Goal: Task Accomplishment & Management: Use online tool/utility

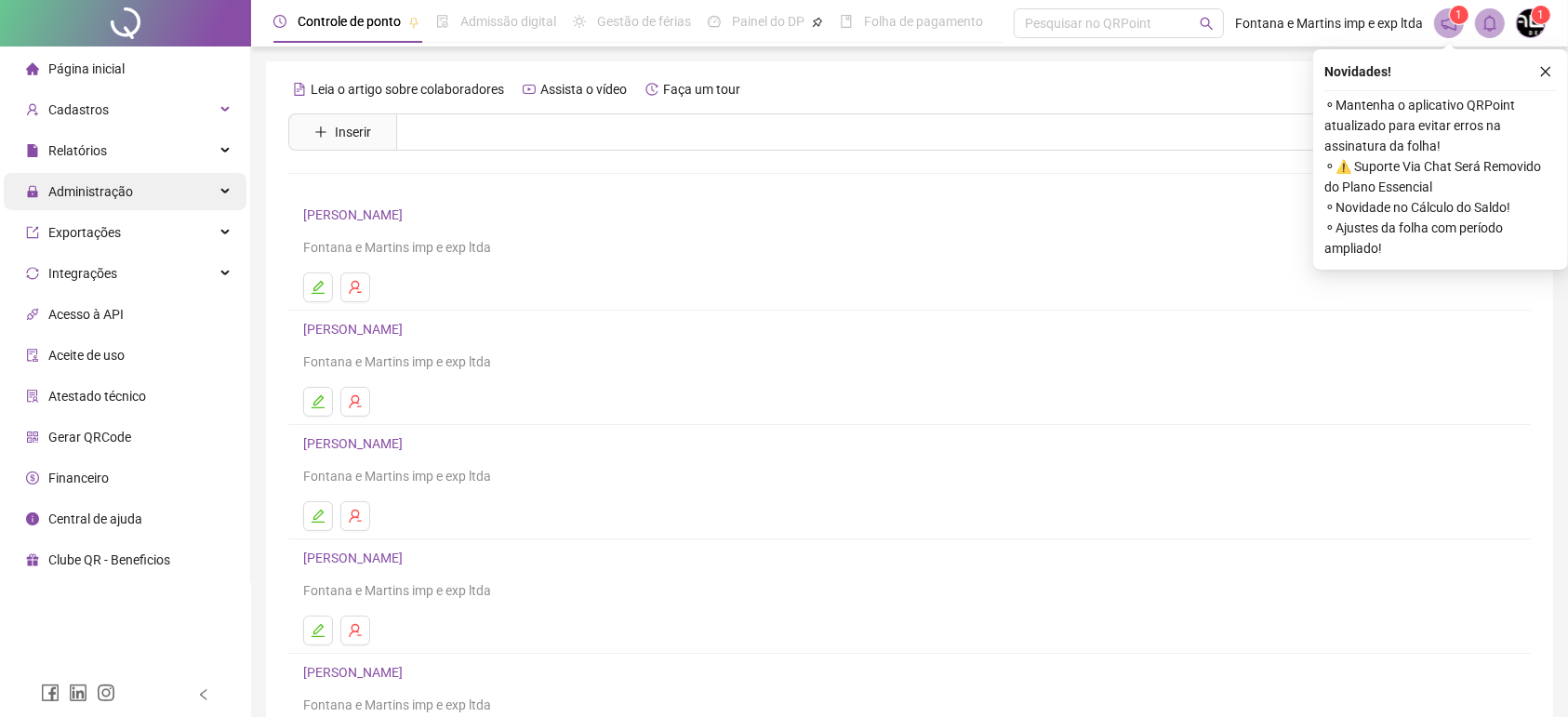
click at [92, 194] on span "Administração" at bounding box center [90, 191] width 85 height 15
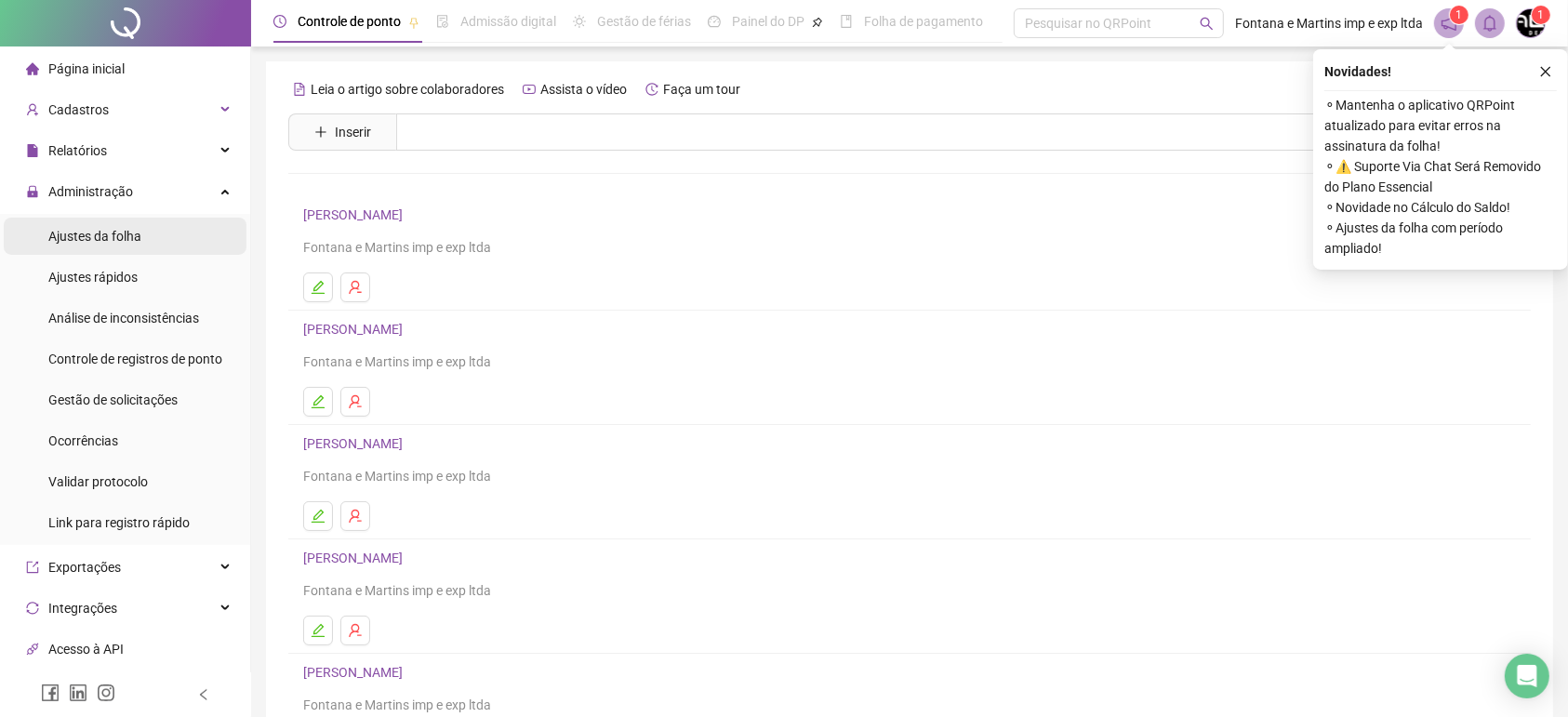
click at [87, 245] on div "Ajustes da folha" at bounding box center [95, 236] width 93 height 37
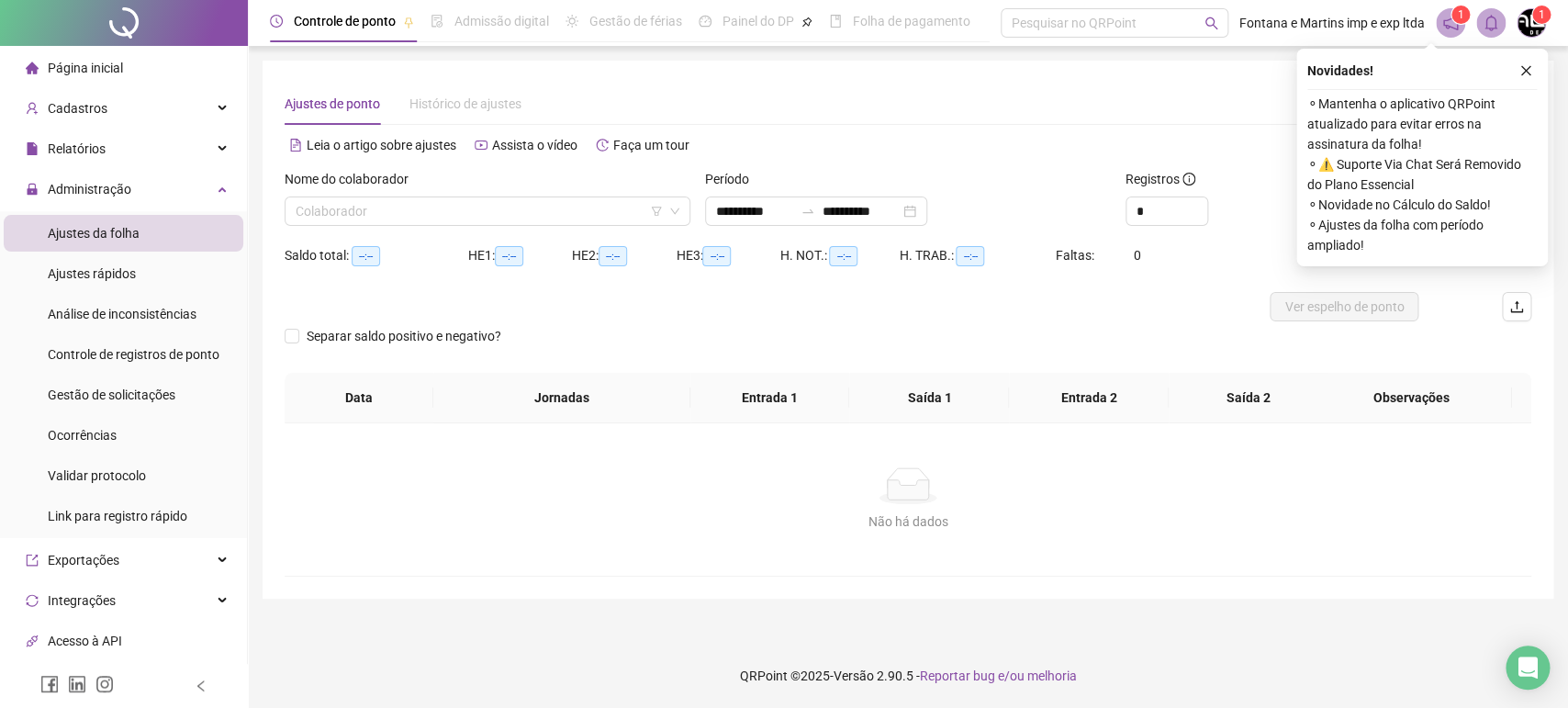
type input "**********"
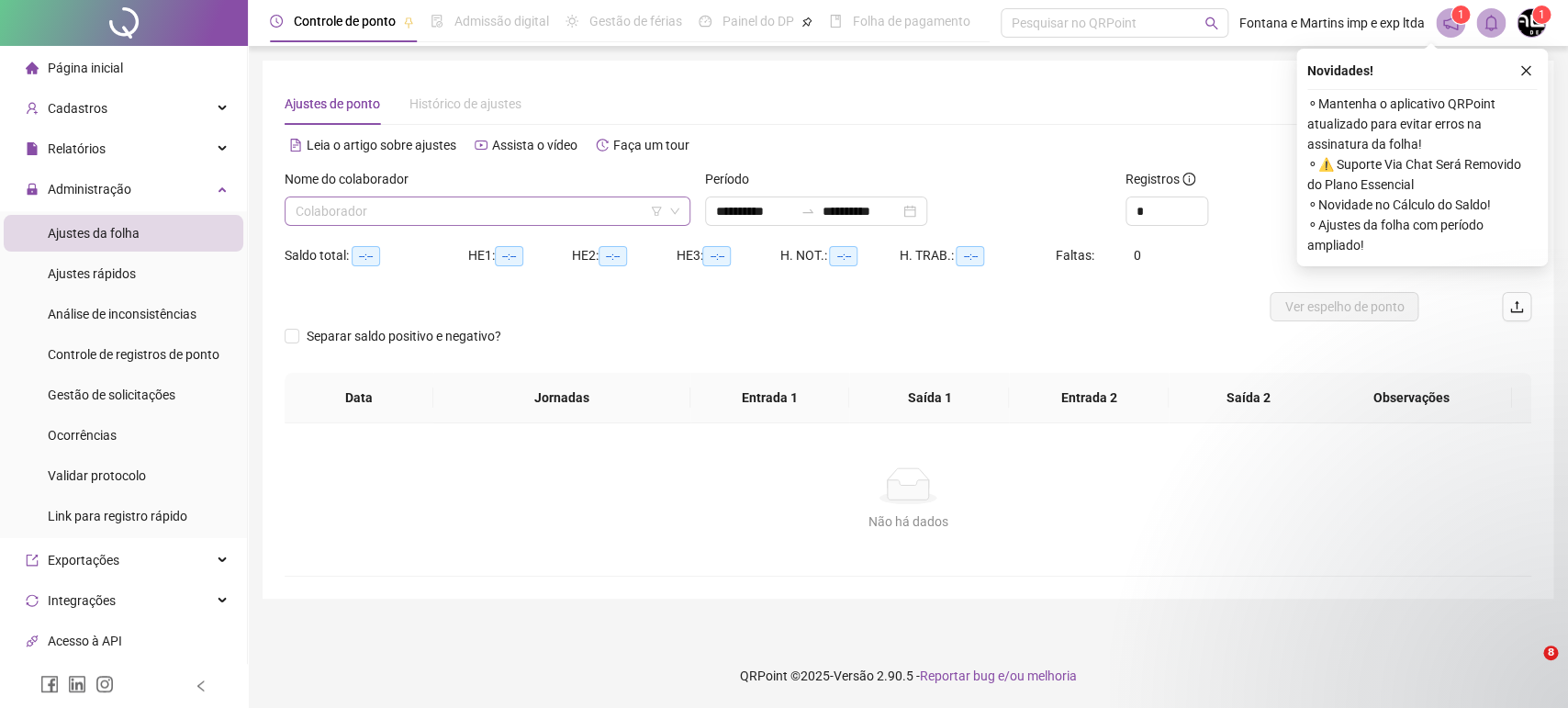
click at [466, 214] on input "search" at bounding box center [479, 211] width 367 height 28
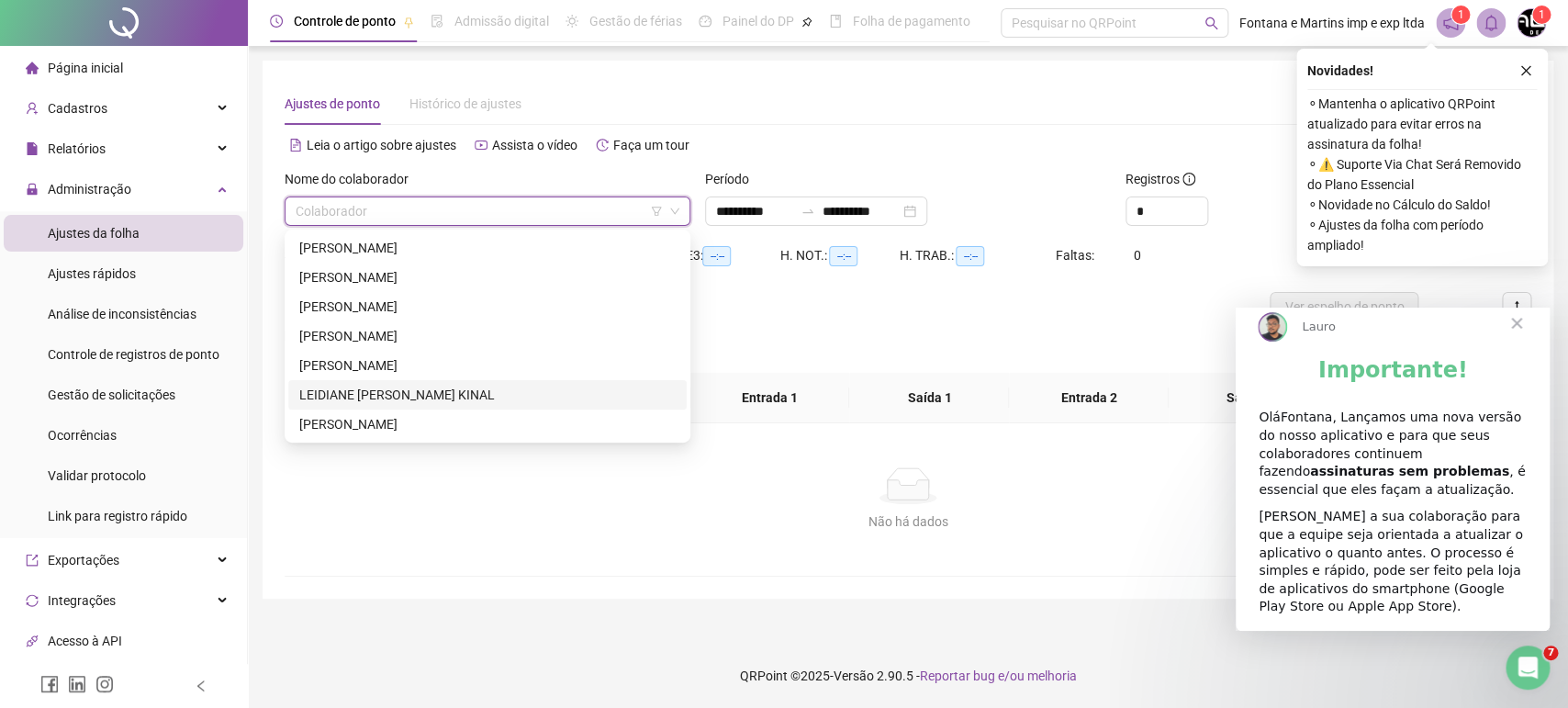
click at [372, 394] on div "LEIDIANE [PERSON_NAME] KINAL" at bounding box center [487, 395] width 377 height 20
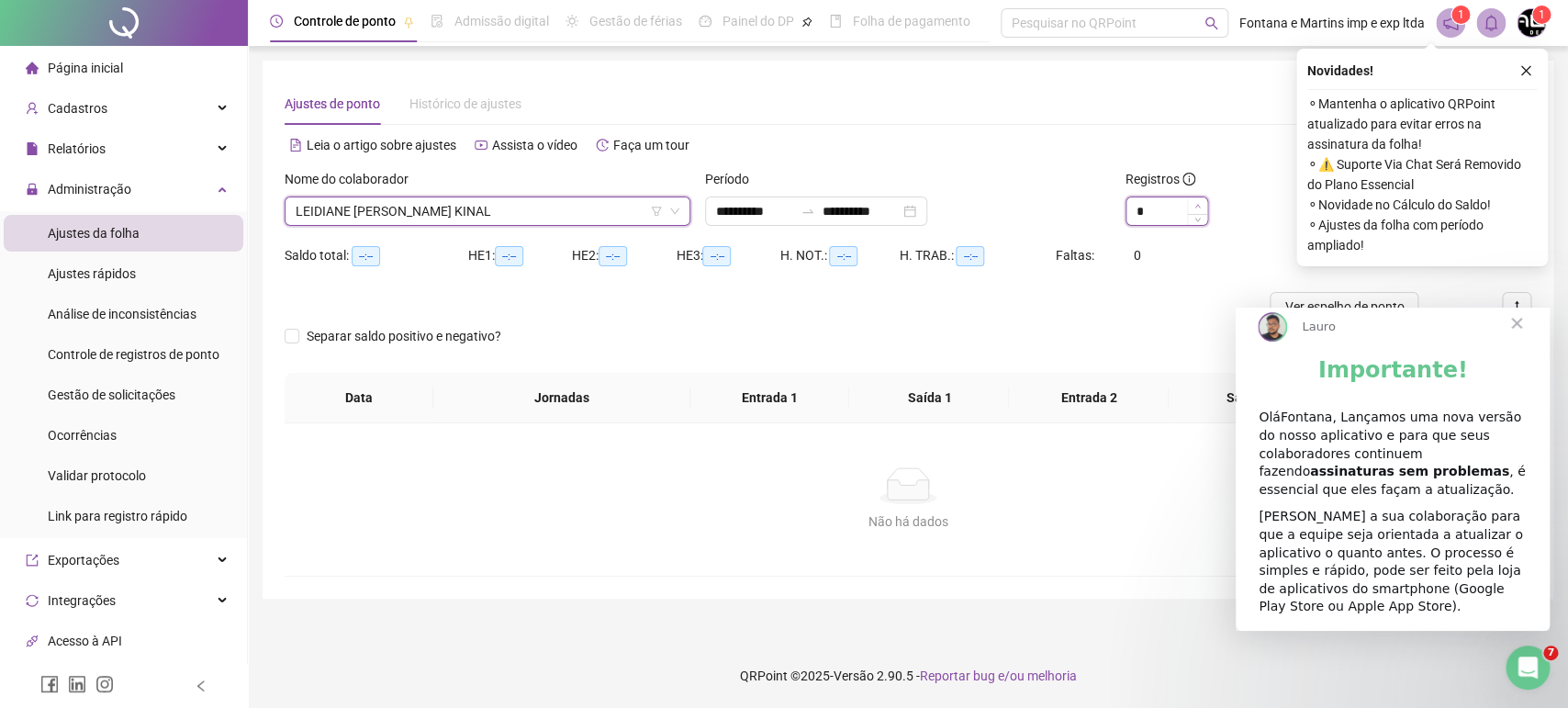
click at [1198, 205] on icon "up" at bounding box center [1197, 205] width 6 height 6
type input "*"
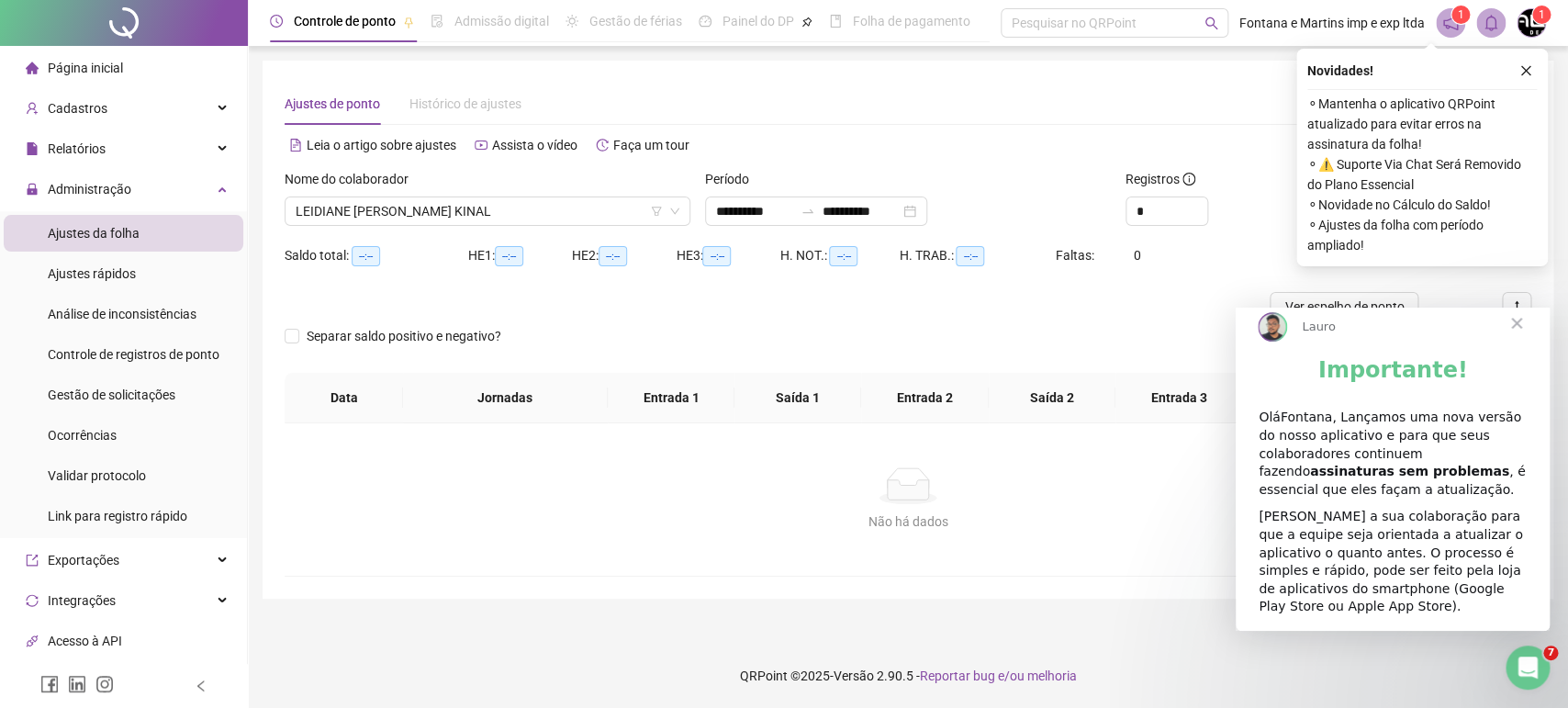
click at [1521, 338] on span "Fechar" at bounding box center [1516, 323] width 66 height 66
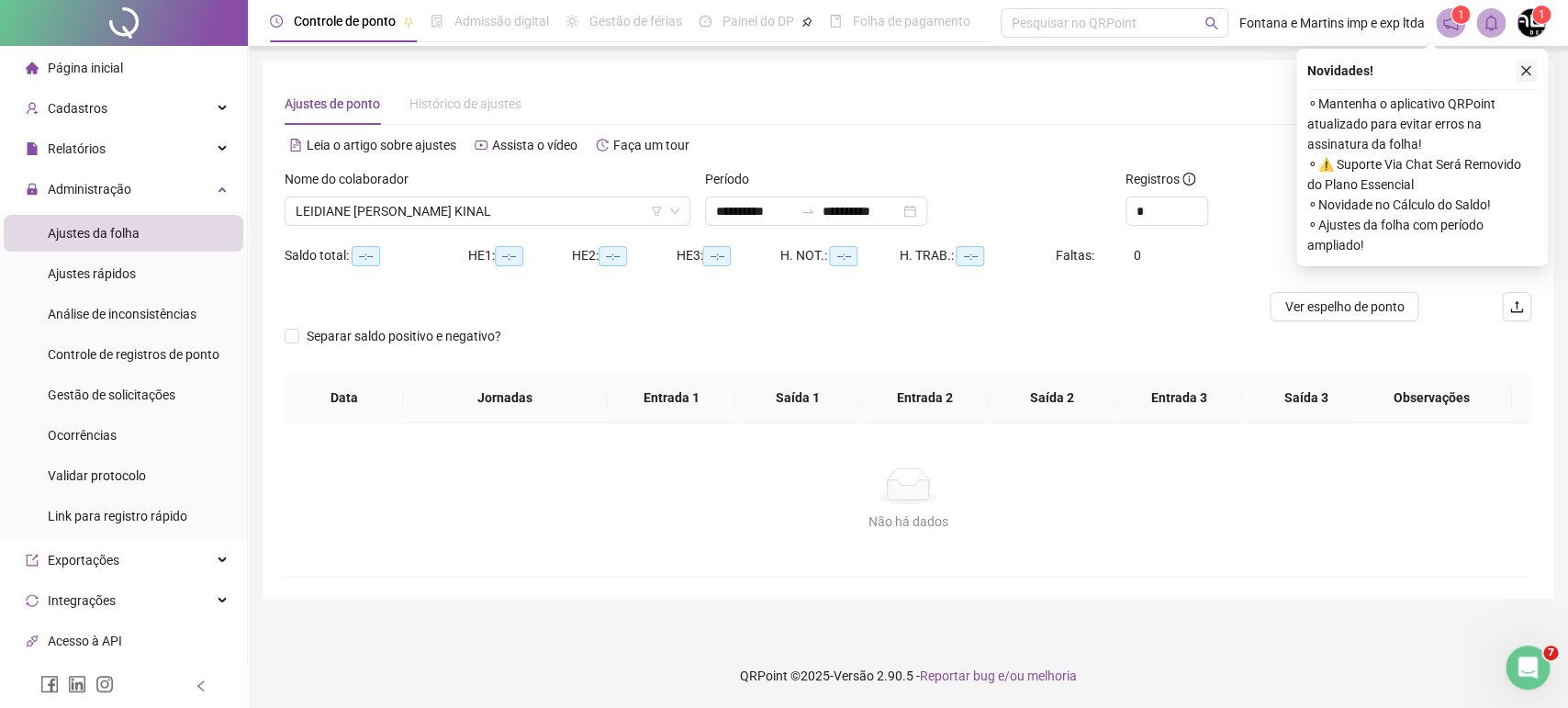
click at [1524, 64] on button "button" at bounding box center [1526, 71] width 22 height 22
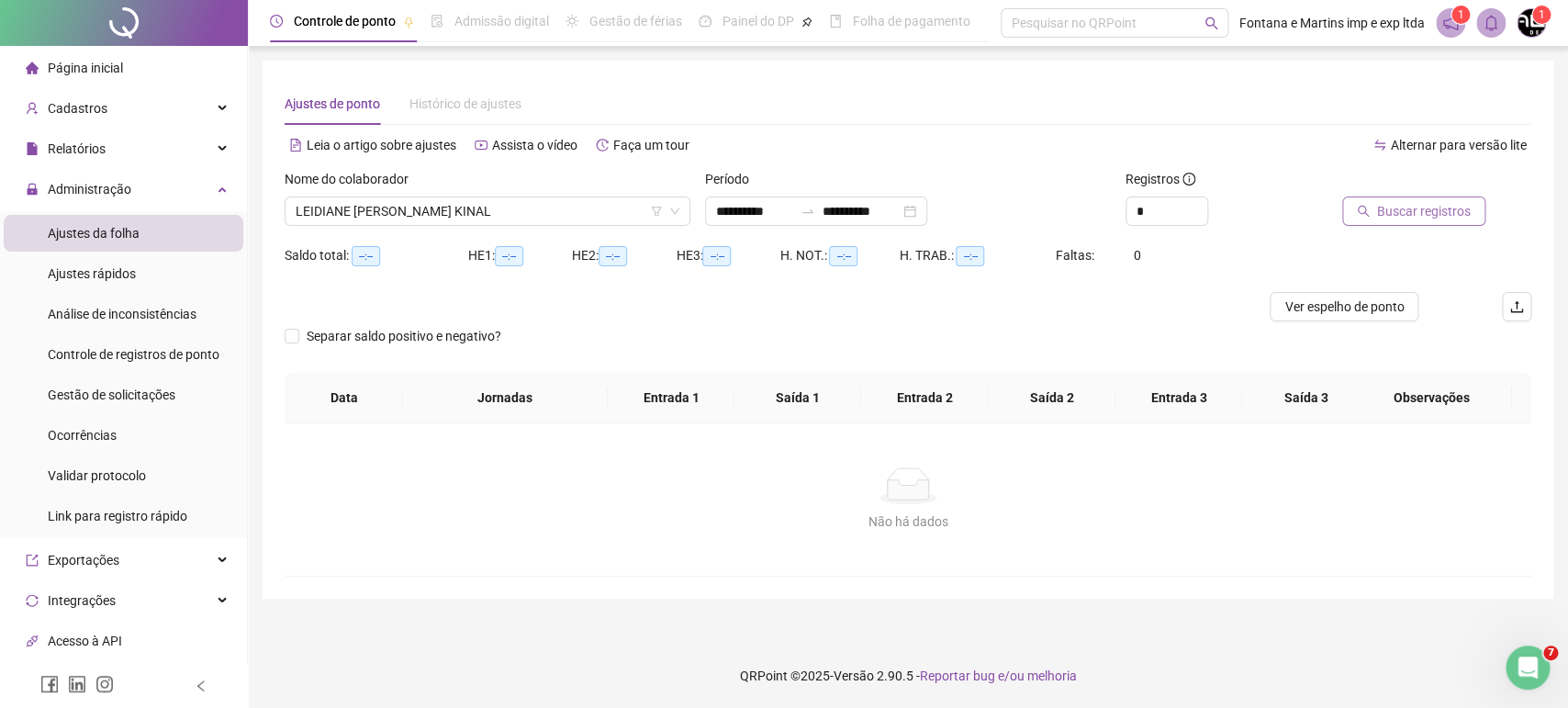
click at [1408, 210] on span "Buscar registros" at bounding box center [1423, 211] width 94 height 20
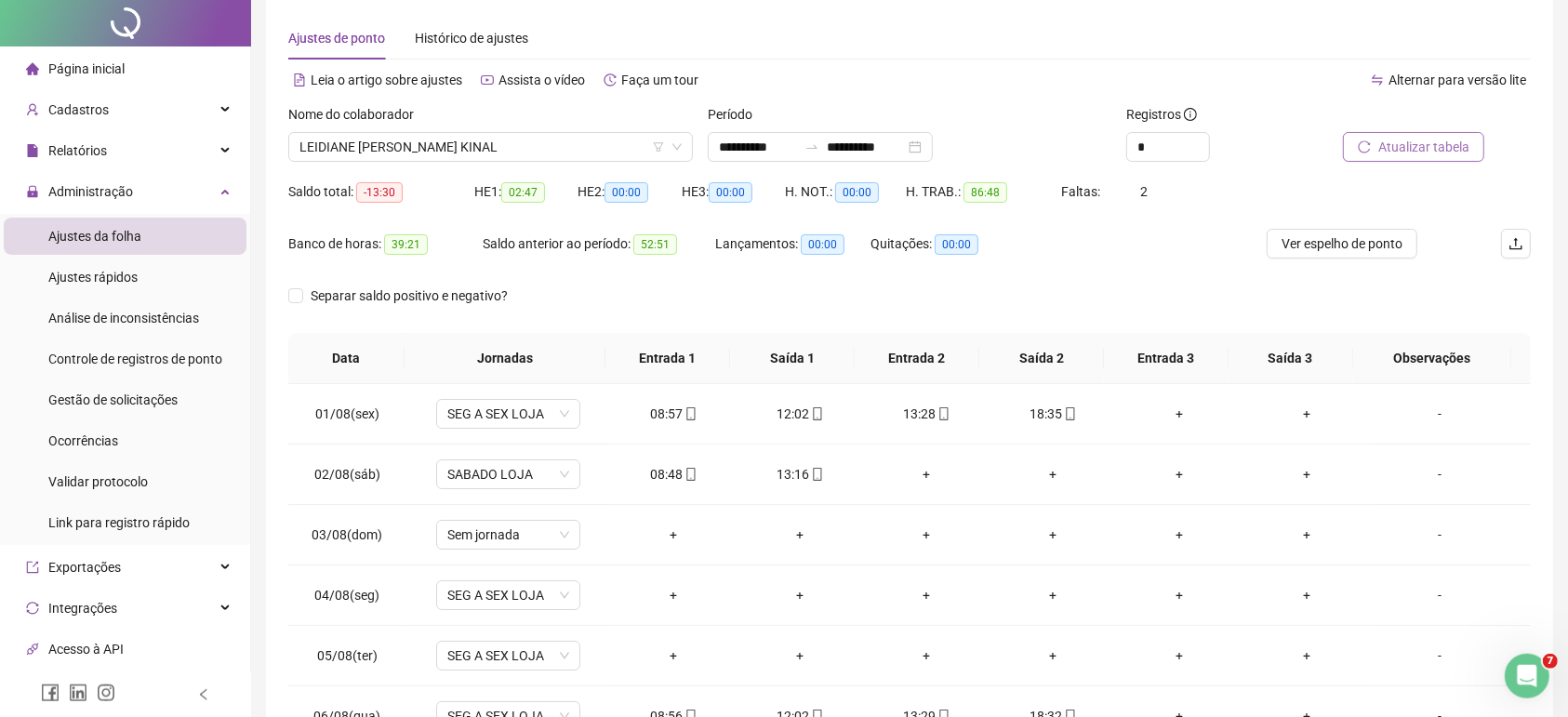
scroll to position [98, 0]
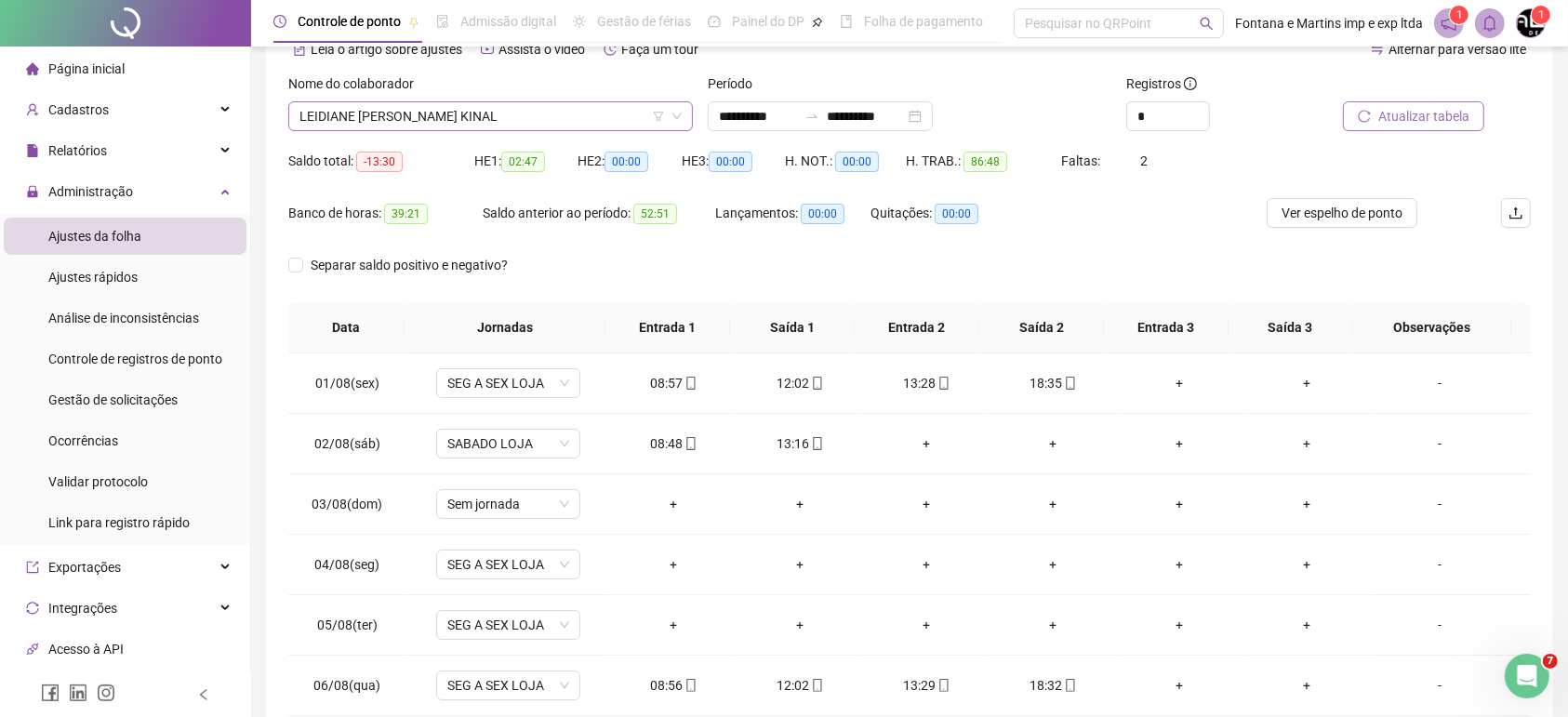
click at [582, 108] on span "LEIDIANE [PERSON_NAME] KINAL" at bounding box center [491, 117] width 382 height 28
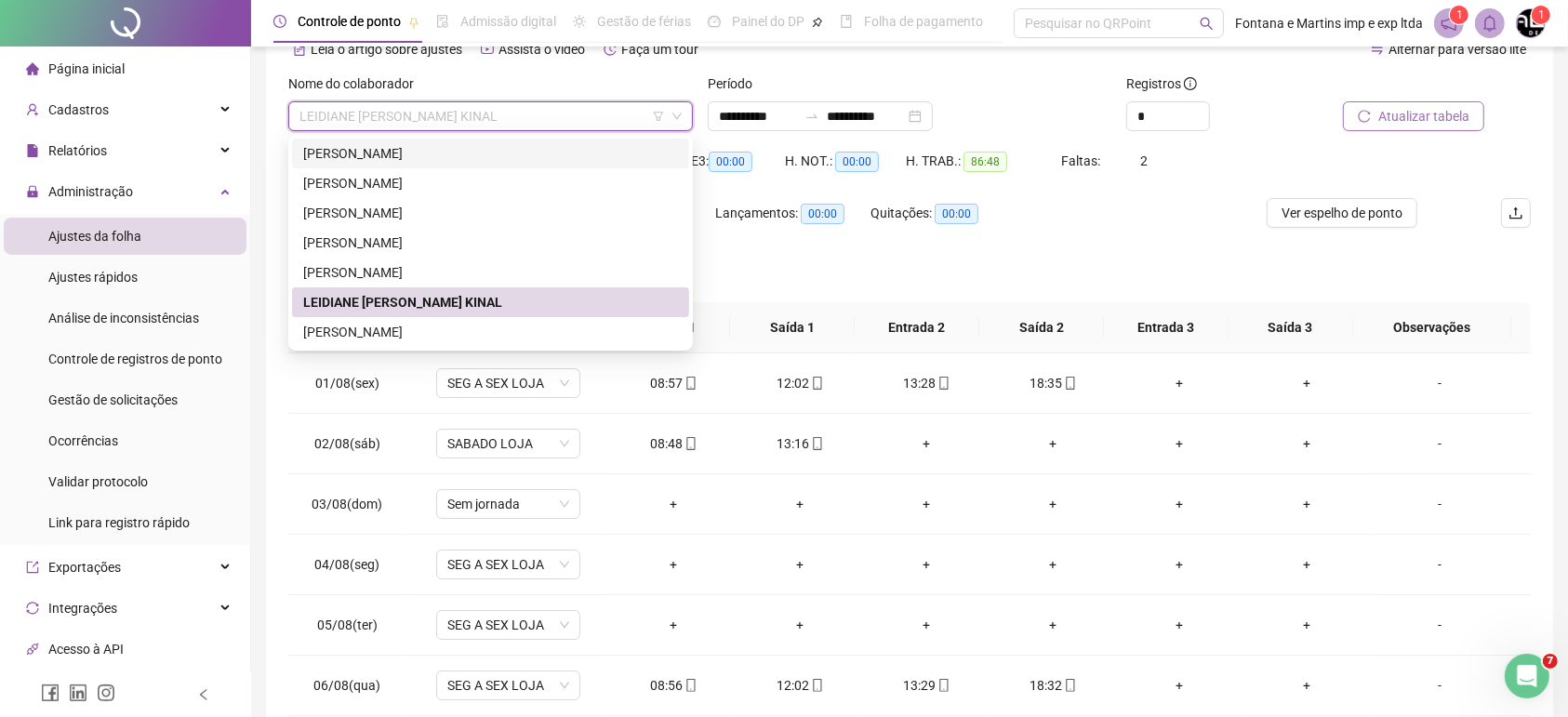
click at [553, 153] on div "[PERSON_NAME]" at bounding box center [491, 154] width 375 height 21
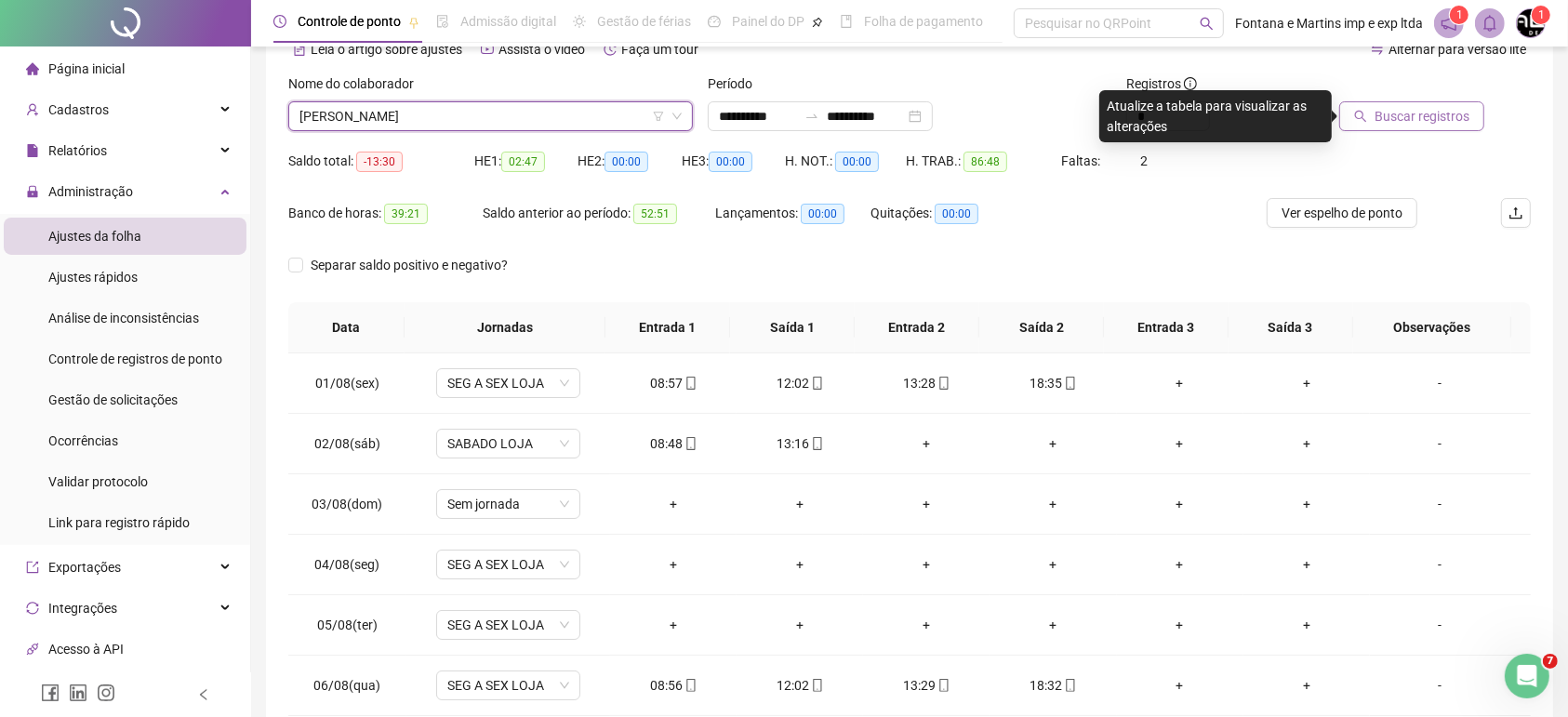
click at [1409, 115] on span "Buscar registros" at bounding box center [1422, 117] width 95 height 21
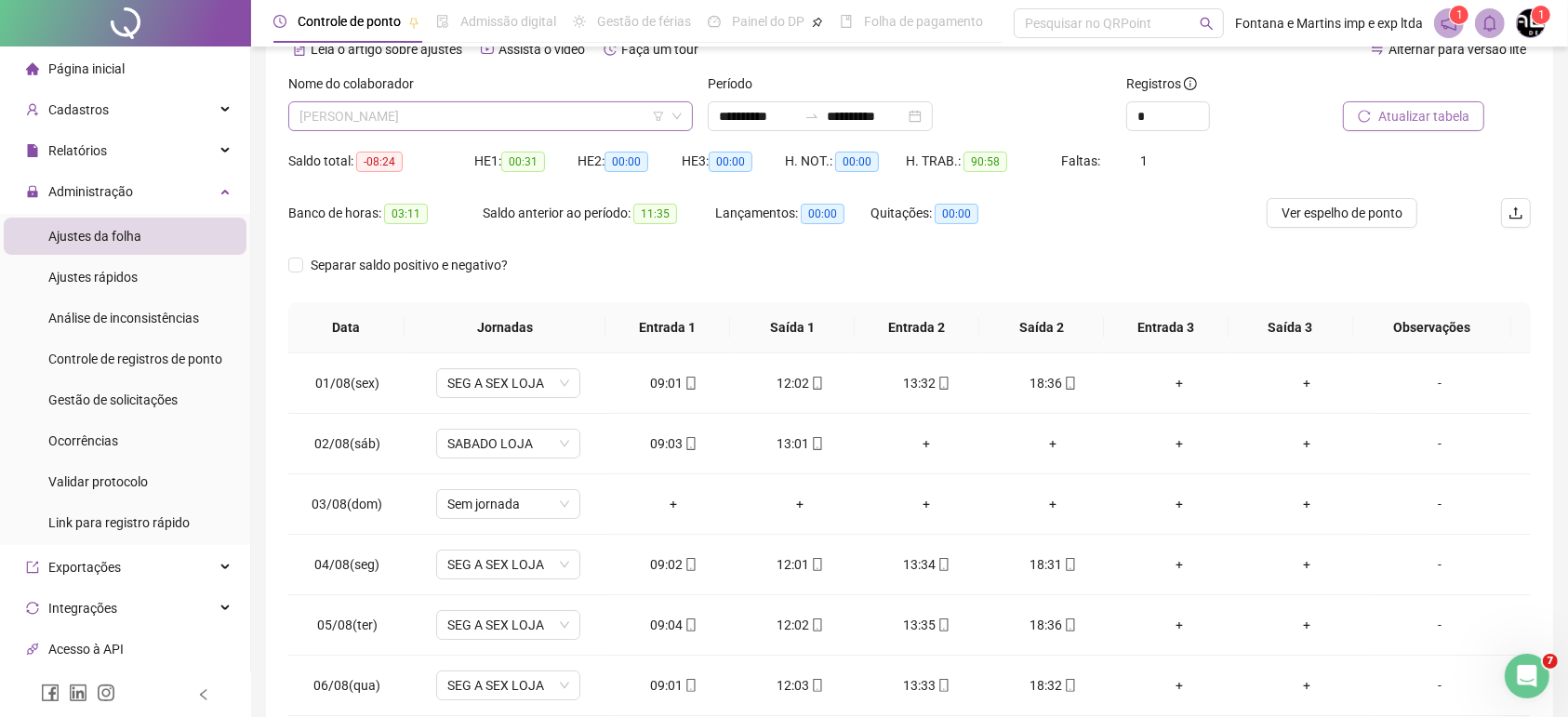
click at [566, 121] on span "[PERSON_NAME]" at bounding box center [491, 117] width 382 height 28
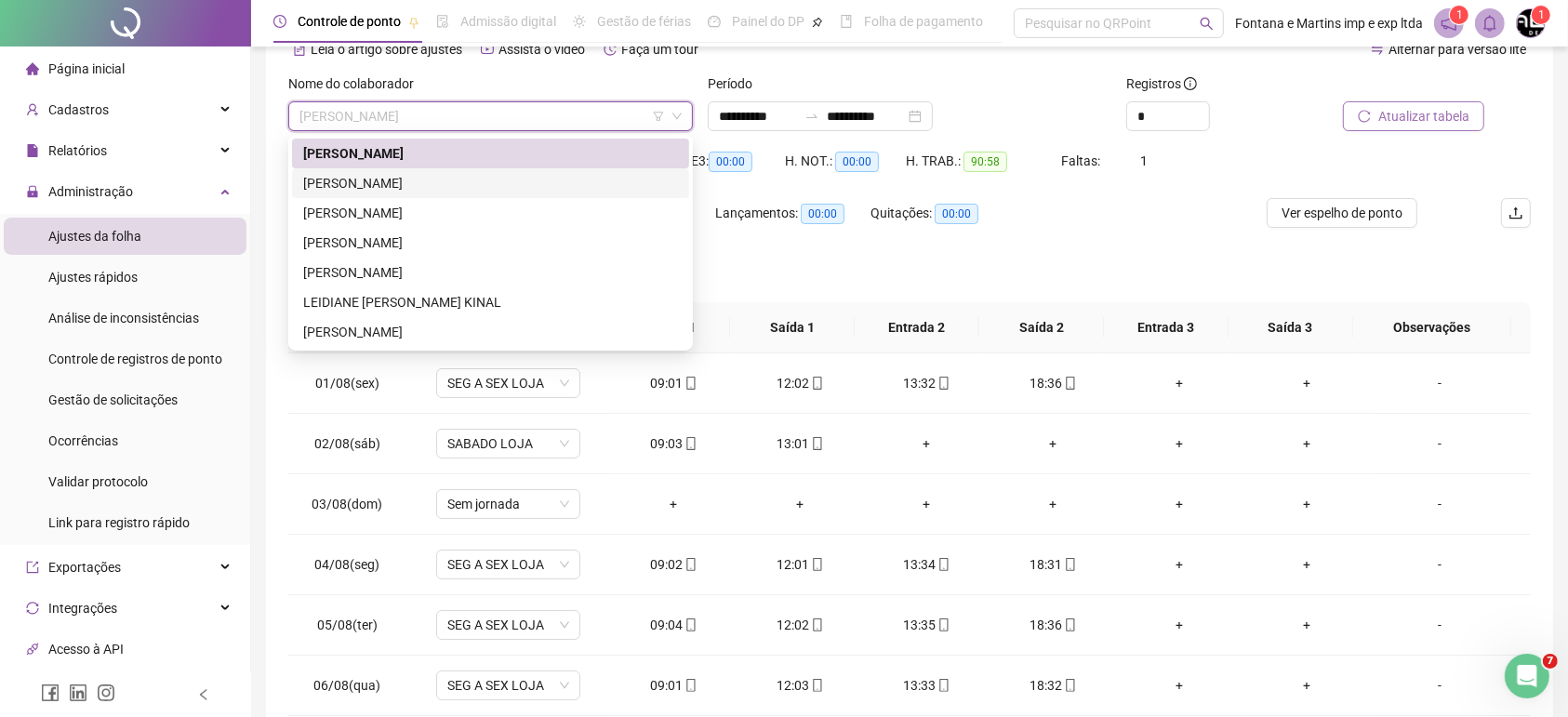
click at [516, 174] on div "[PERSON_NAME]" at bounding box center [491, 183] width 375 height 21
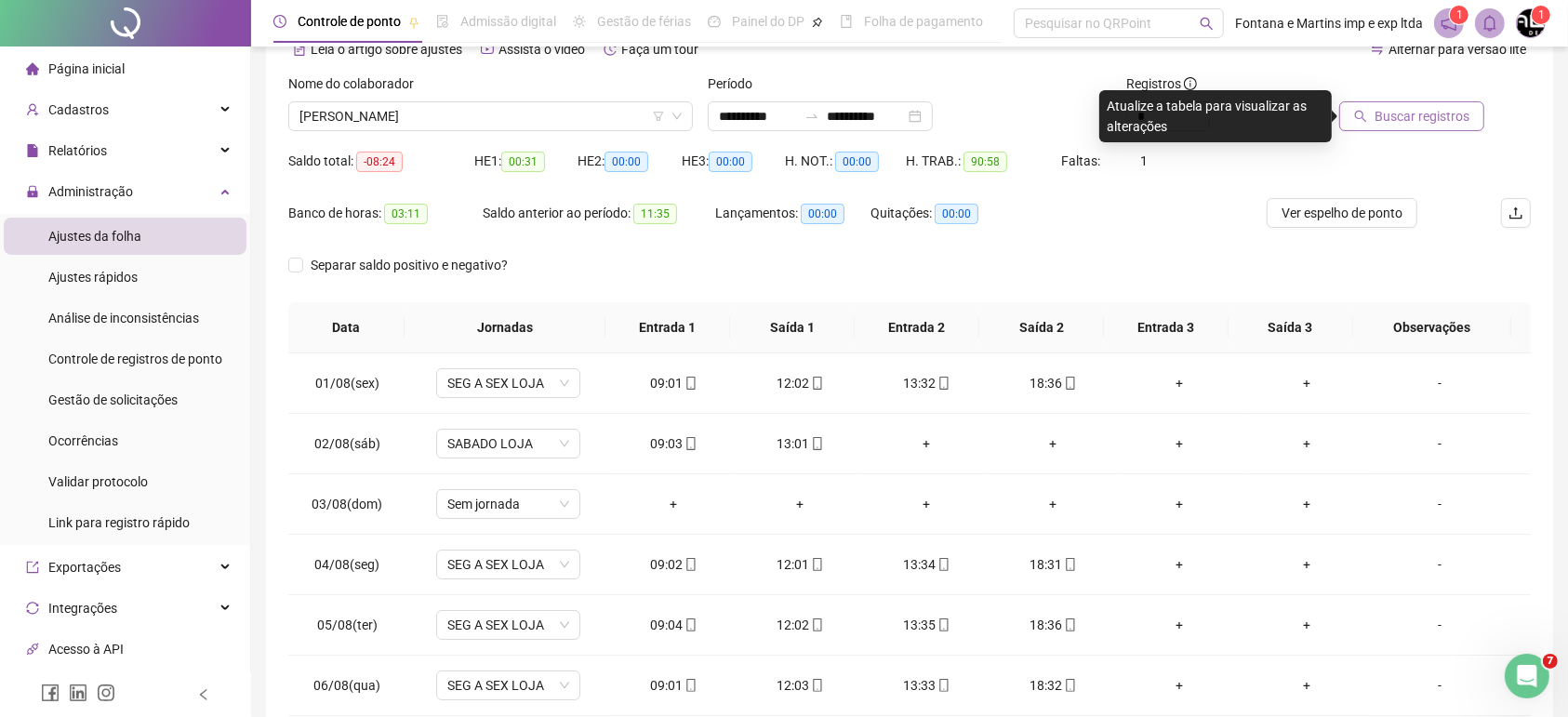
click at [1421, 120] on span "Buscar registros" at bounding box center [1422, 117] width 95 height 21
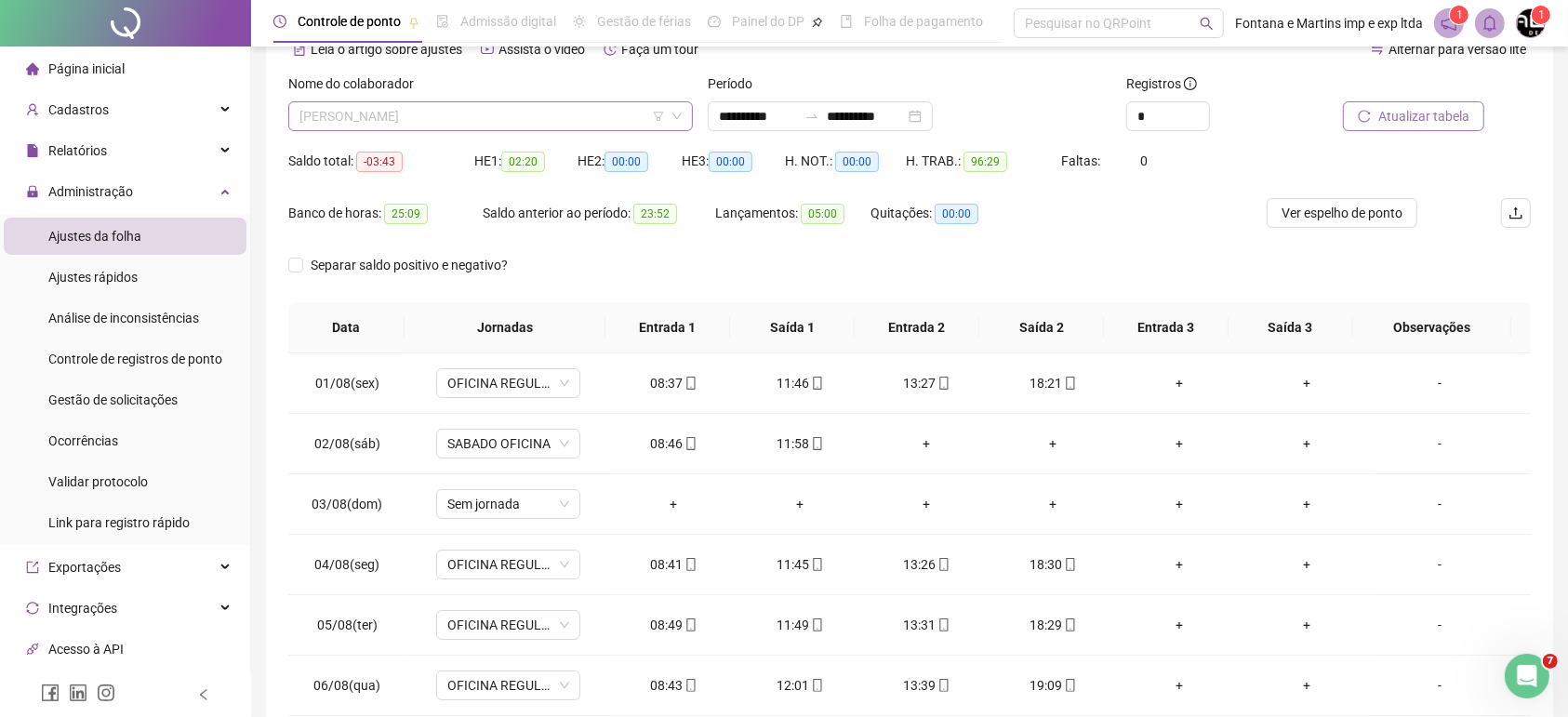
click at [607, 120] on span "[PERSON_NAME]" at bounding box center [491, 117] width 382 height 28
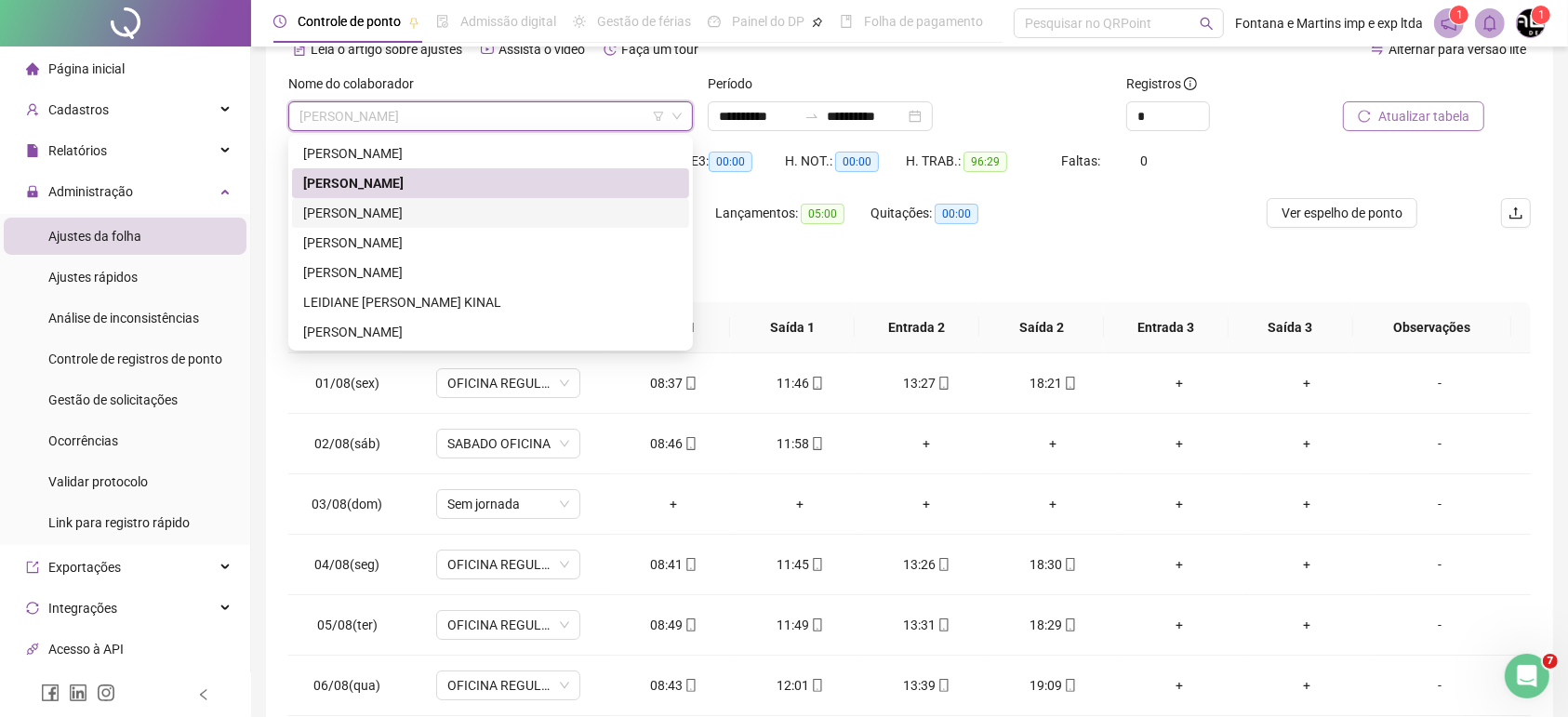
click at [446, 217] on div "[PERSON_NAME]" at bounding box center [491, 213] width 375 height 21
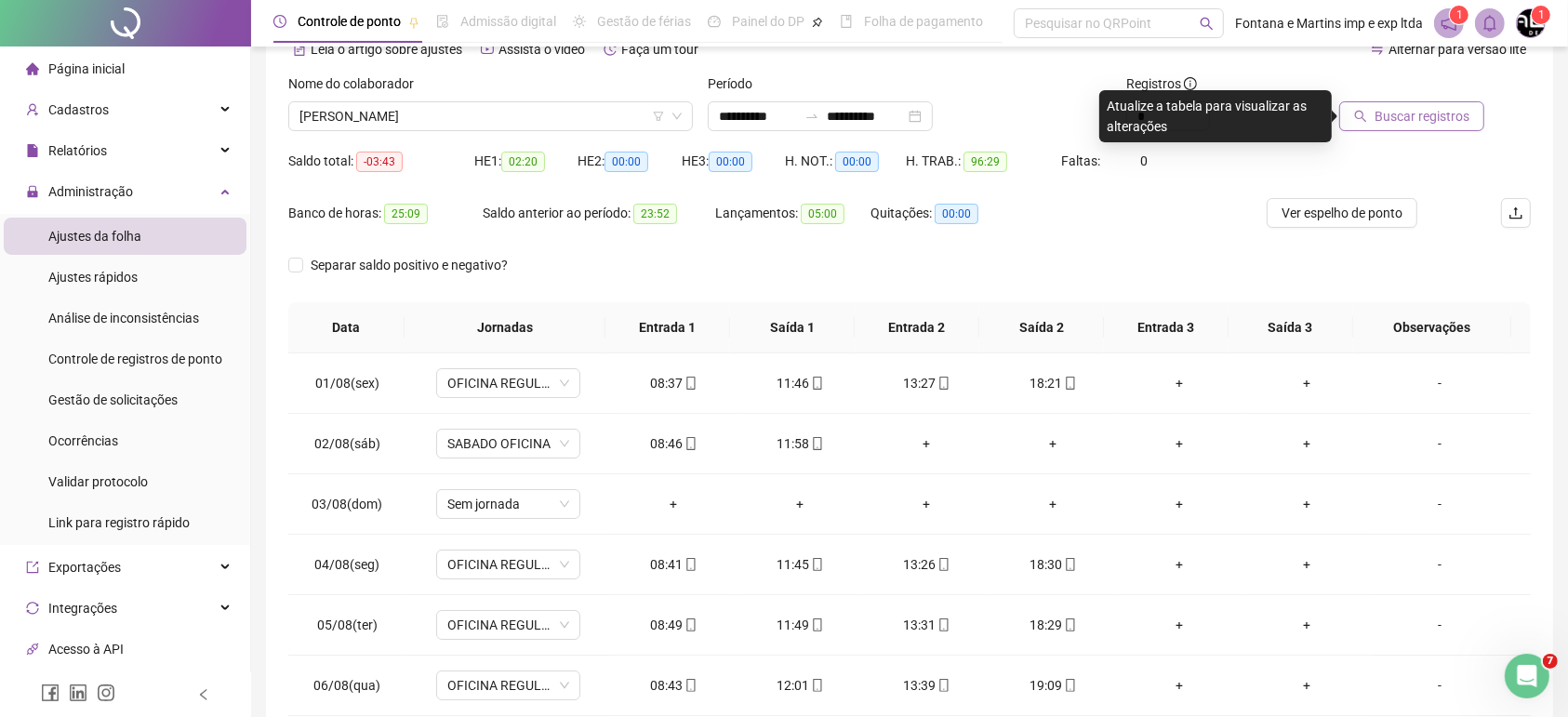
click at [1405, 131] on button "Buscar registros" at bounding box center [1412, 117] width 146 height 30
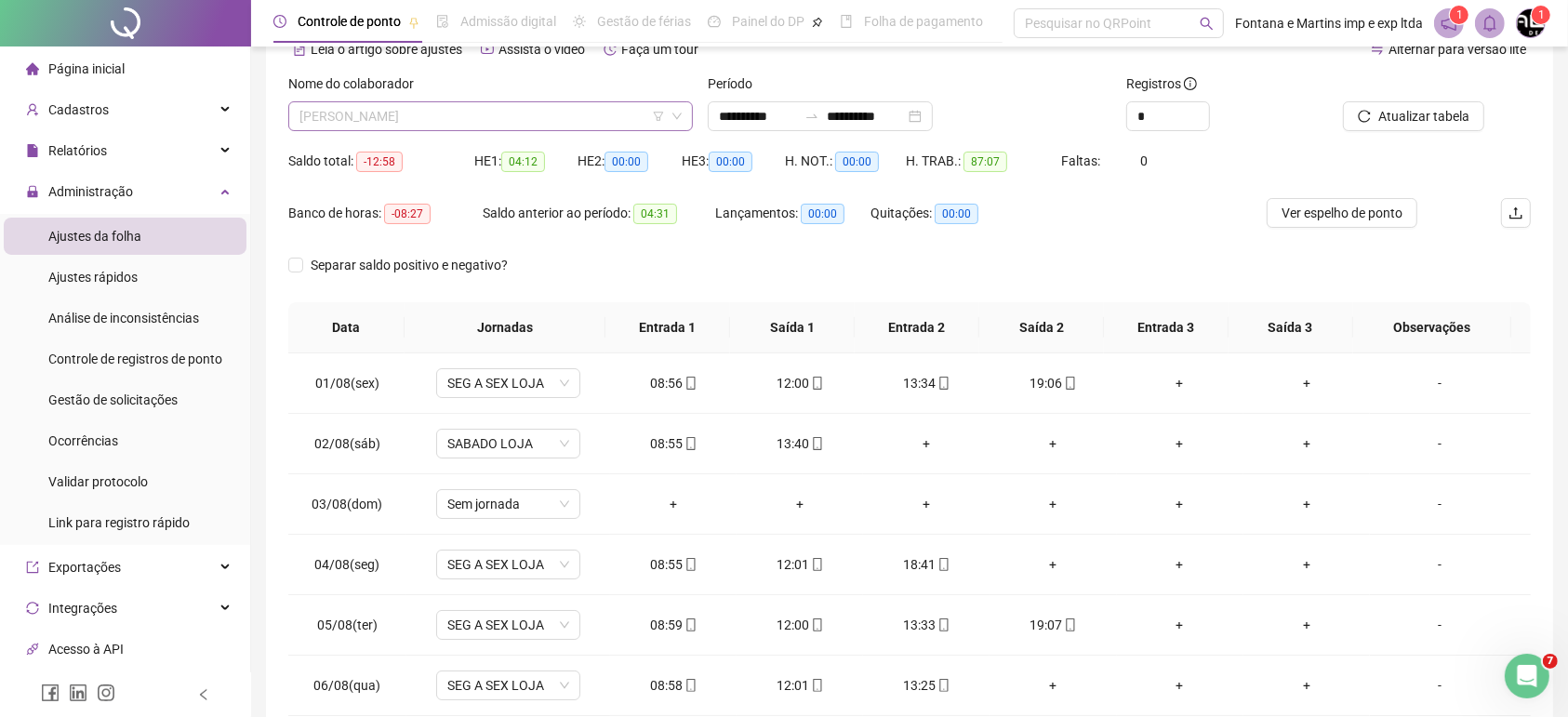
click at [530, 120] on span "[PERSON_NAME]" at bounding box center [491, 117] width 382 height 28
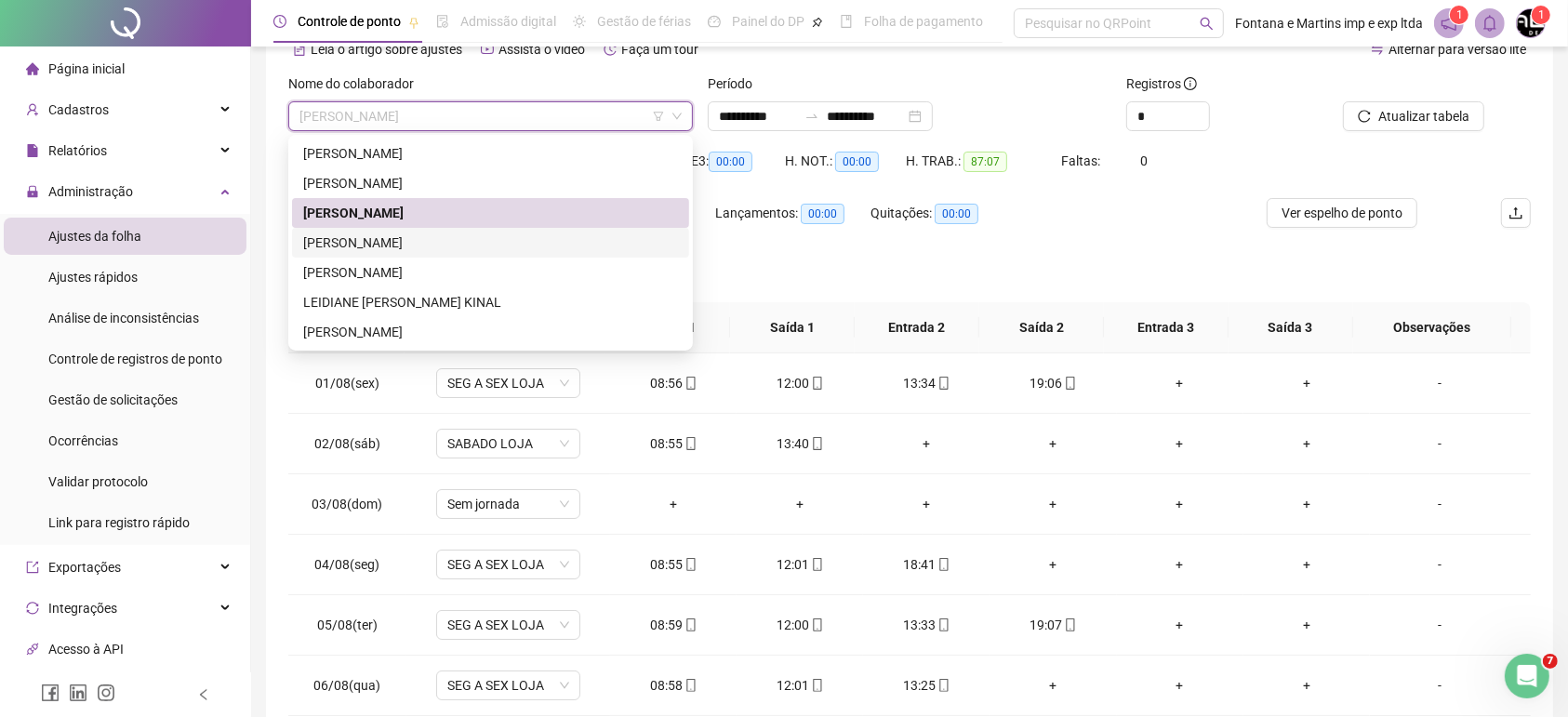
click at [432, 247] on div "[PERSON_NAME]" at bounding box center [491, 242] width 375 height 21
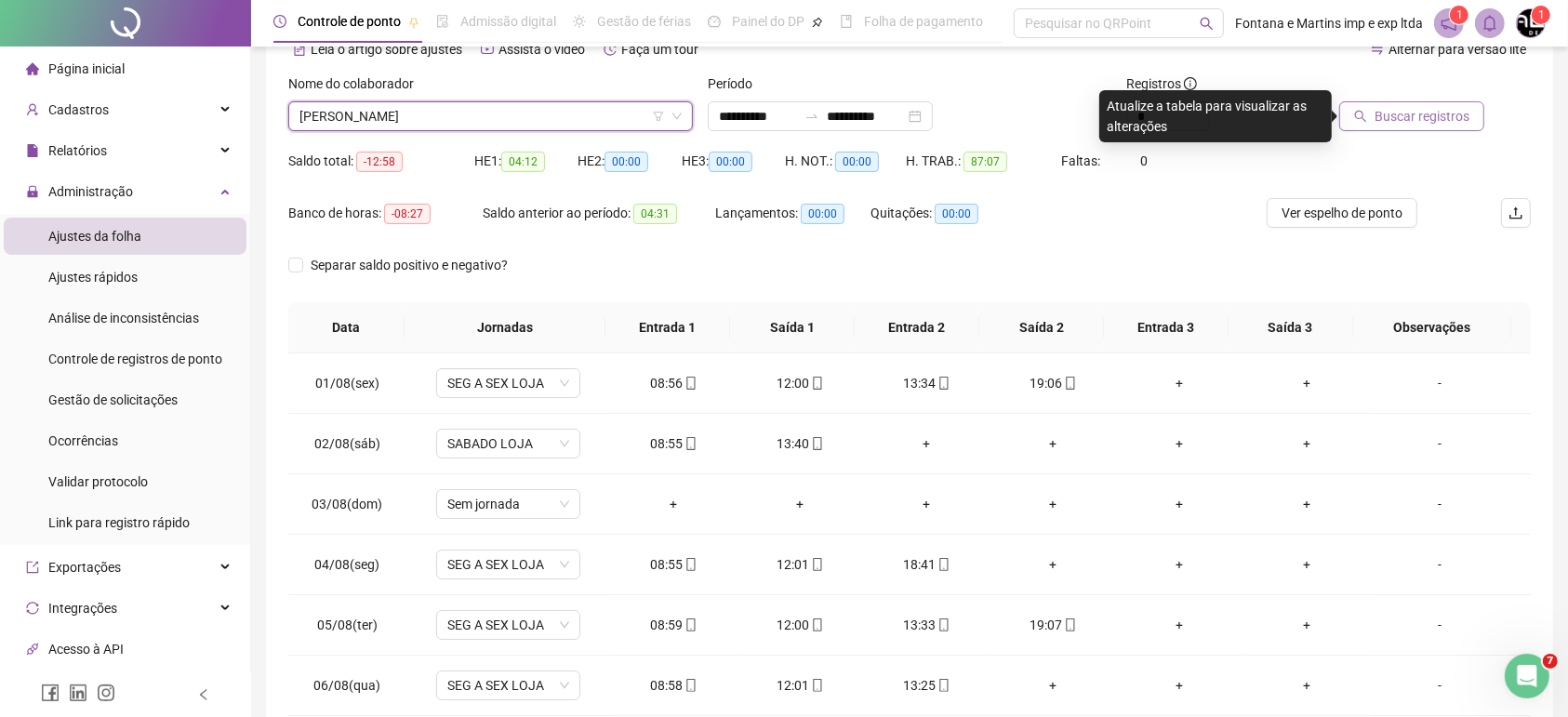
click at [1417, 113] on span "Buscar registros" at bounding box center [1422, 117] width 95 height 21
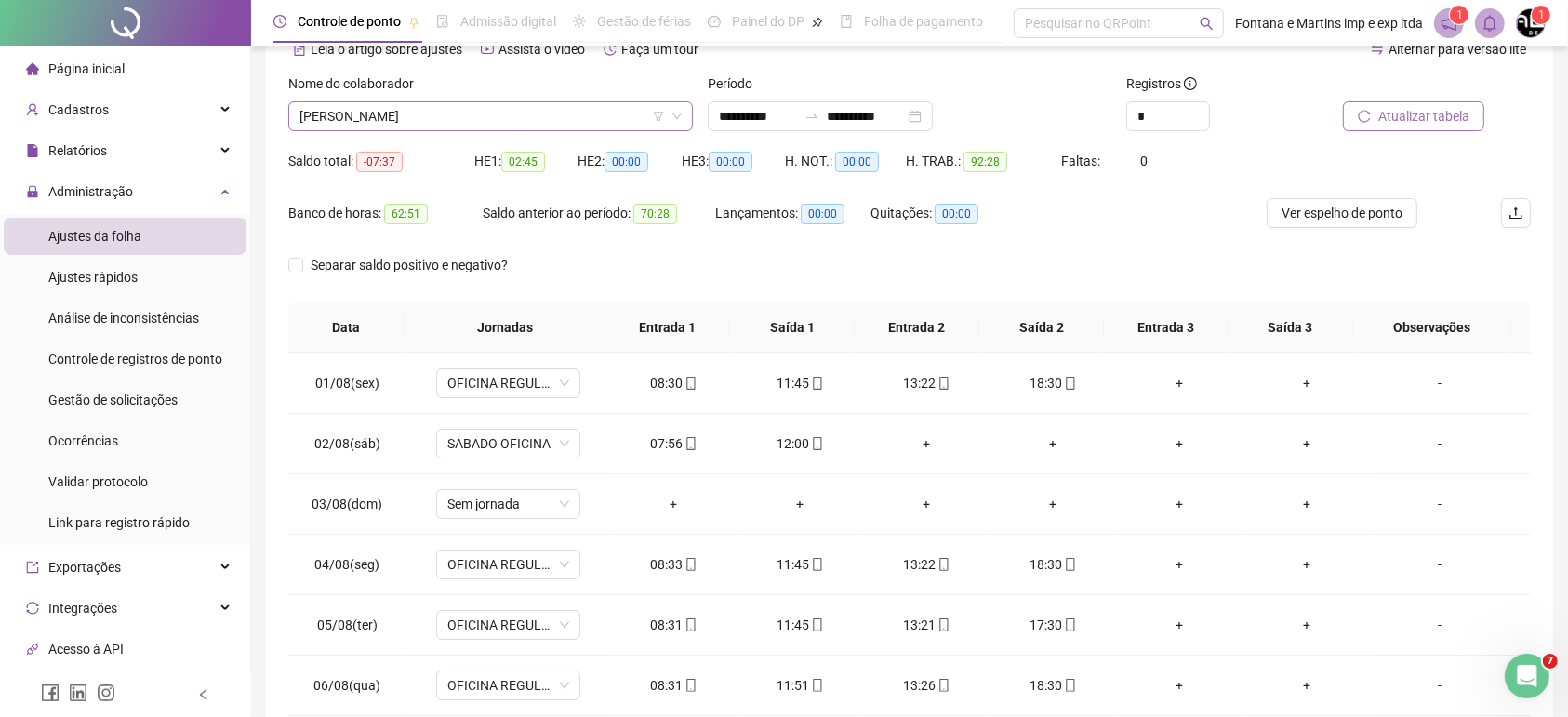
click at [514, 117] on span "[PERSON_NAME]" at bounding box center [491, 117] width 382 height 28
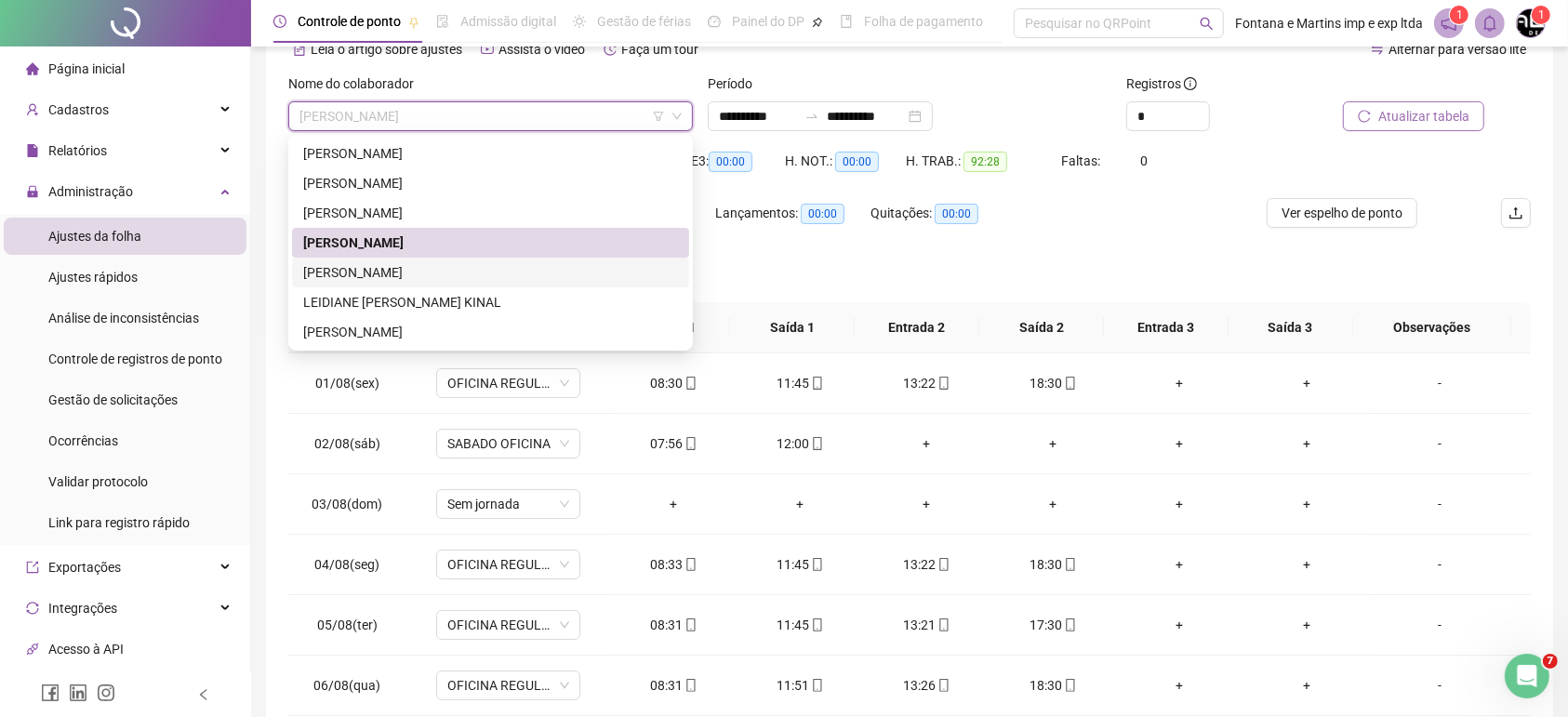
click at [409, 268] on div "[PERSON_NAME]" at bounding box center [491, 272] width 375 height 21
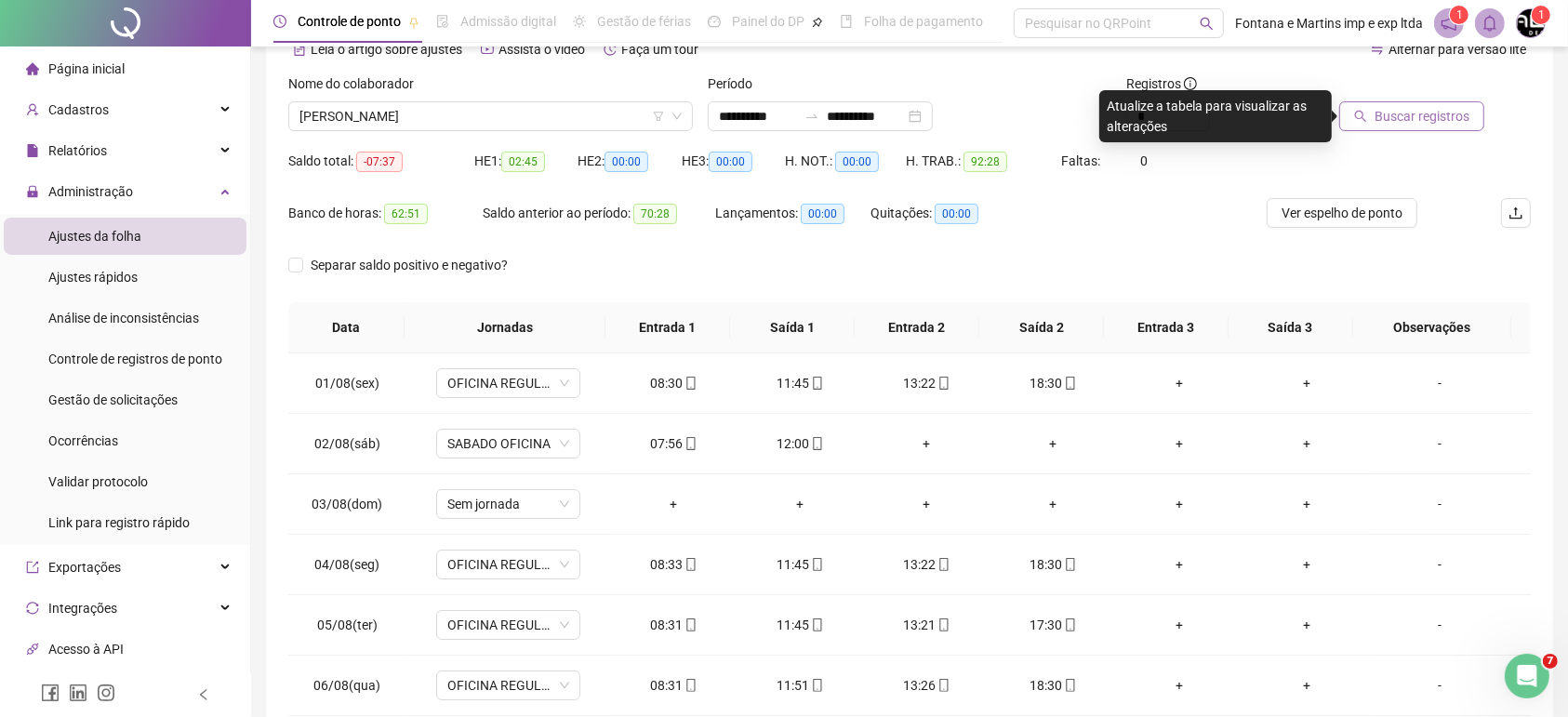
click at [1405, 113] on span "Buscar registros" at bounding box center [1422, 117] width 95 height 21
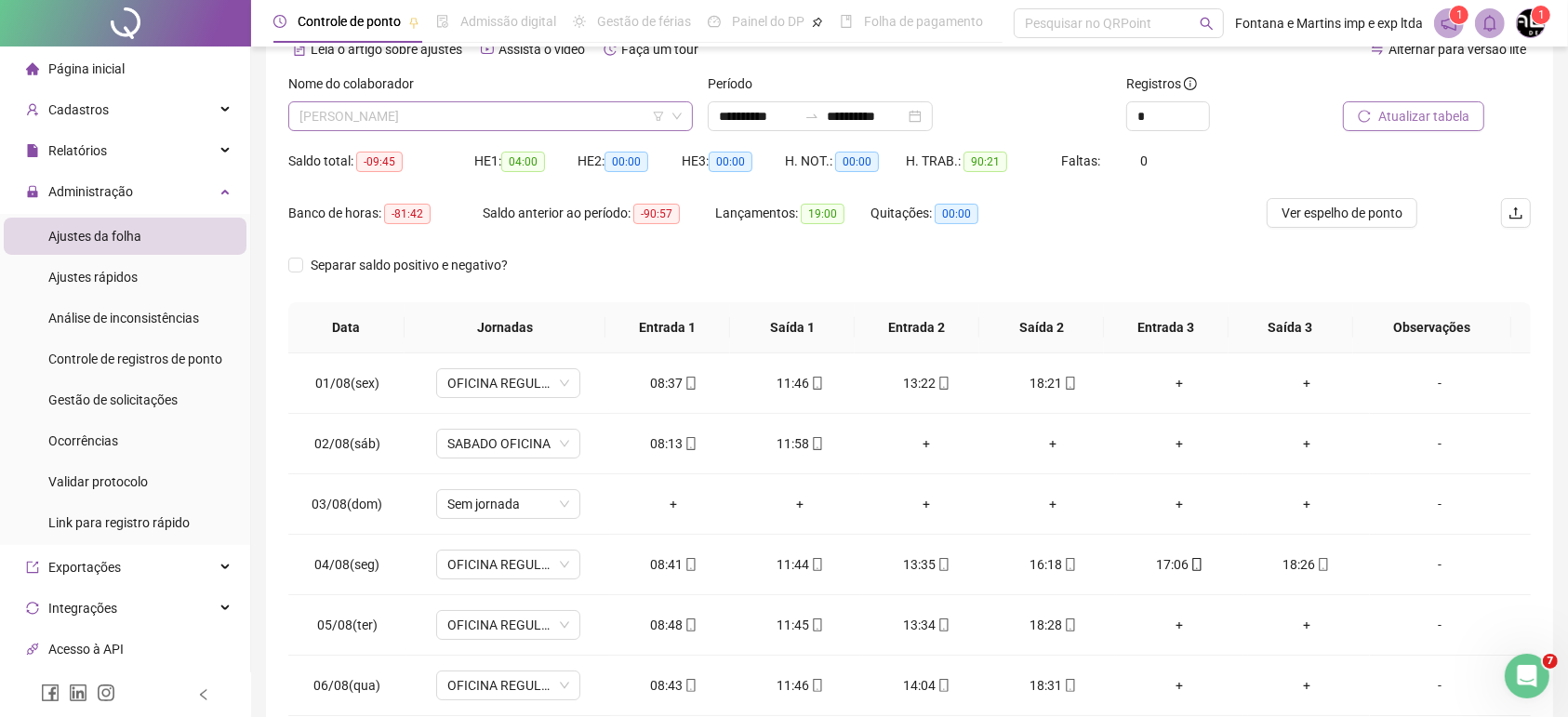
click at [565, 110] on span "[PERSON_NAME]" at bounding box center [491, 117] width 382 height 28
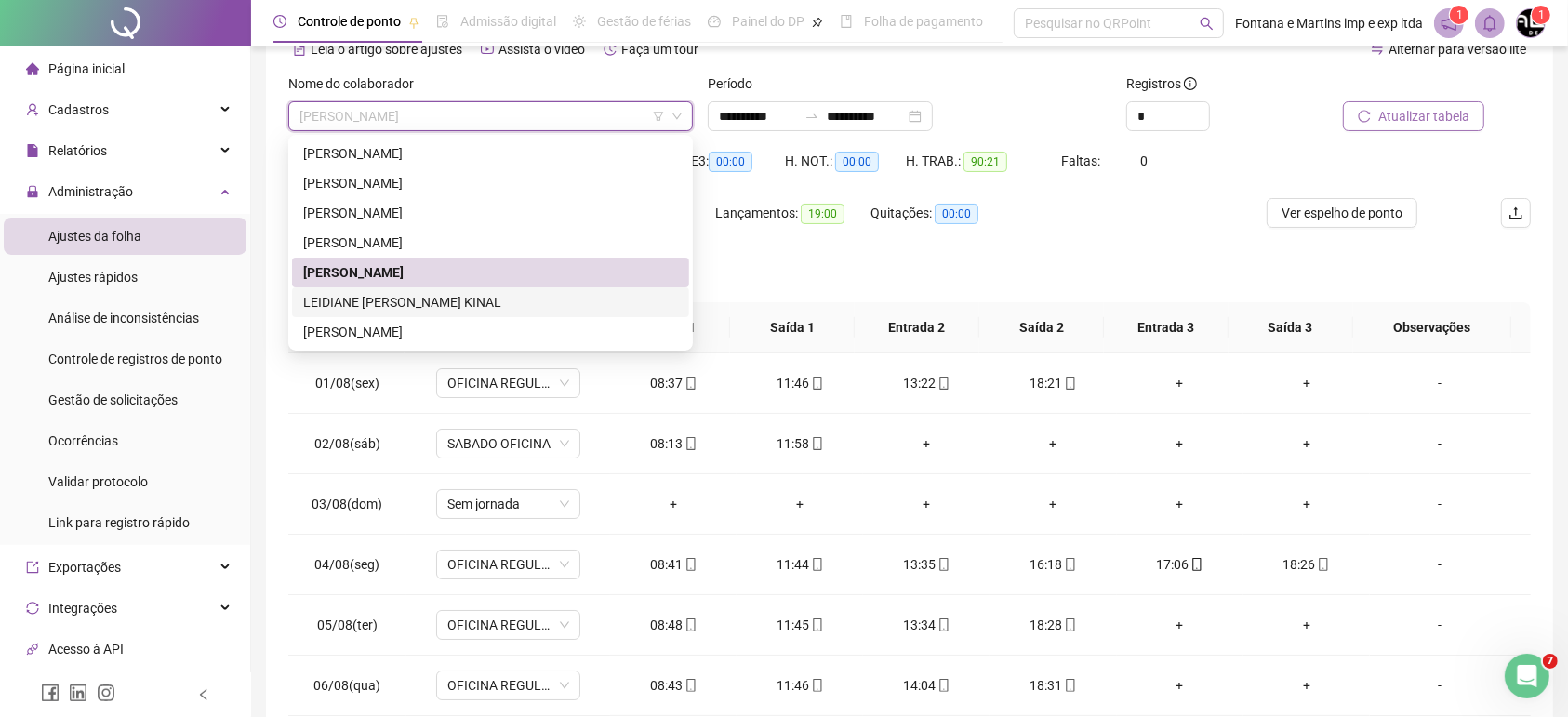
click at [392, 298] on div "LEIDIANE [PERSON_NAME] KINAL" at bounding box center [491, 302] width 375 height 21
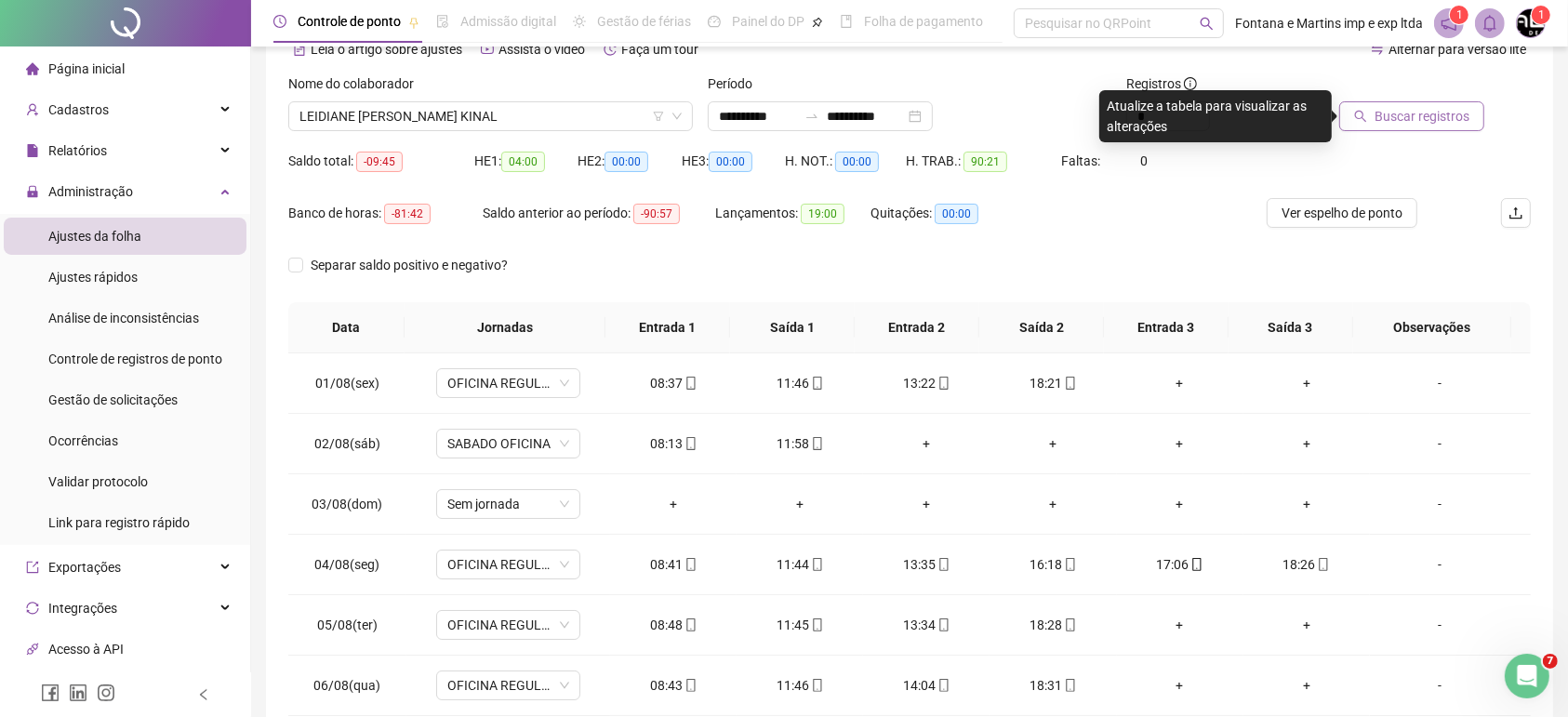
click at [1422, 119] on span "Buscar registros" at bounding box center [1422, 117] width 95 height 21
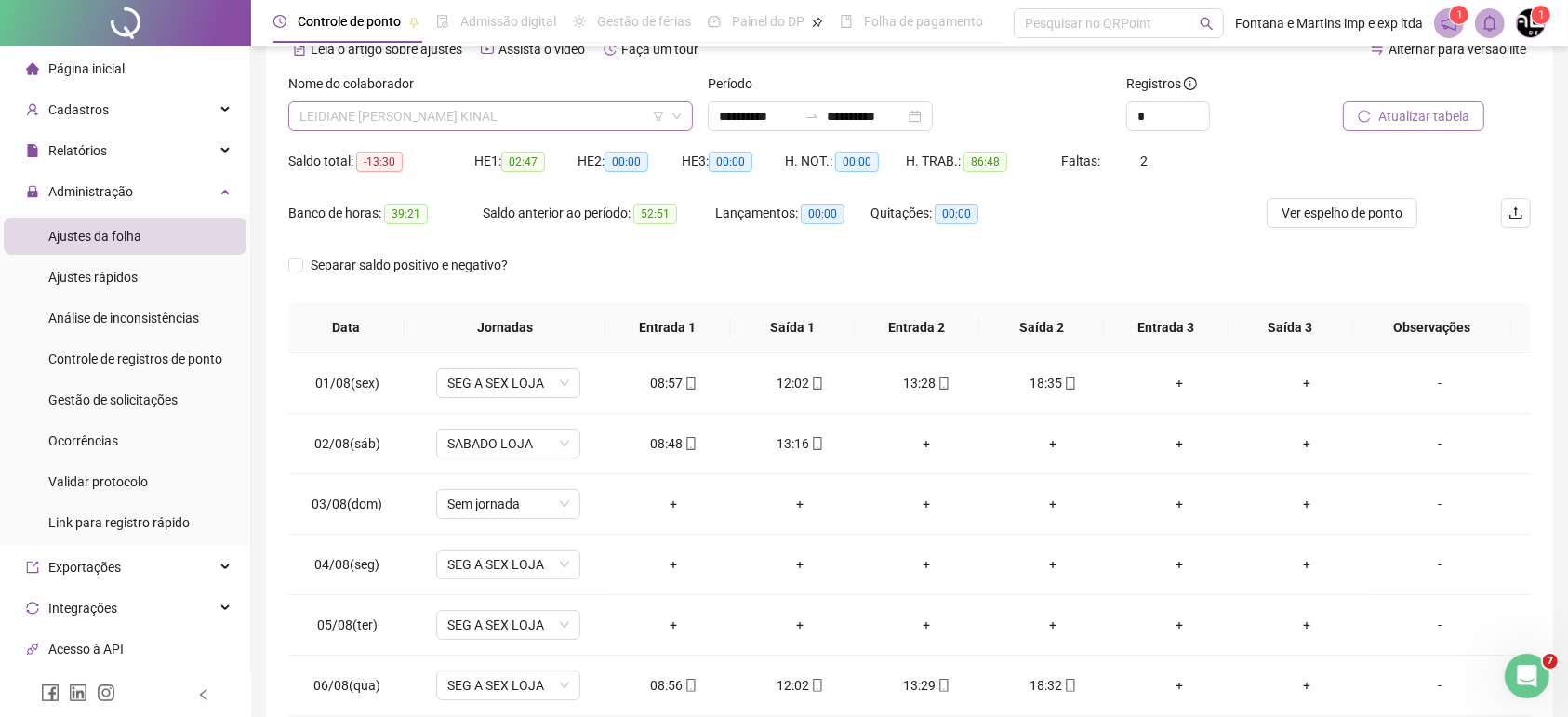
click at [525, 117] on span "LEIDIANE [PERSON_NAME] KINAL" at bounding box center [491, 117] width 382 height 28
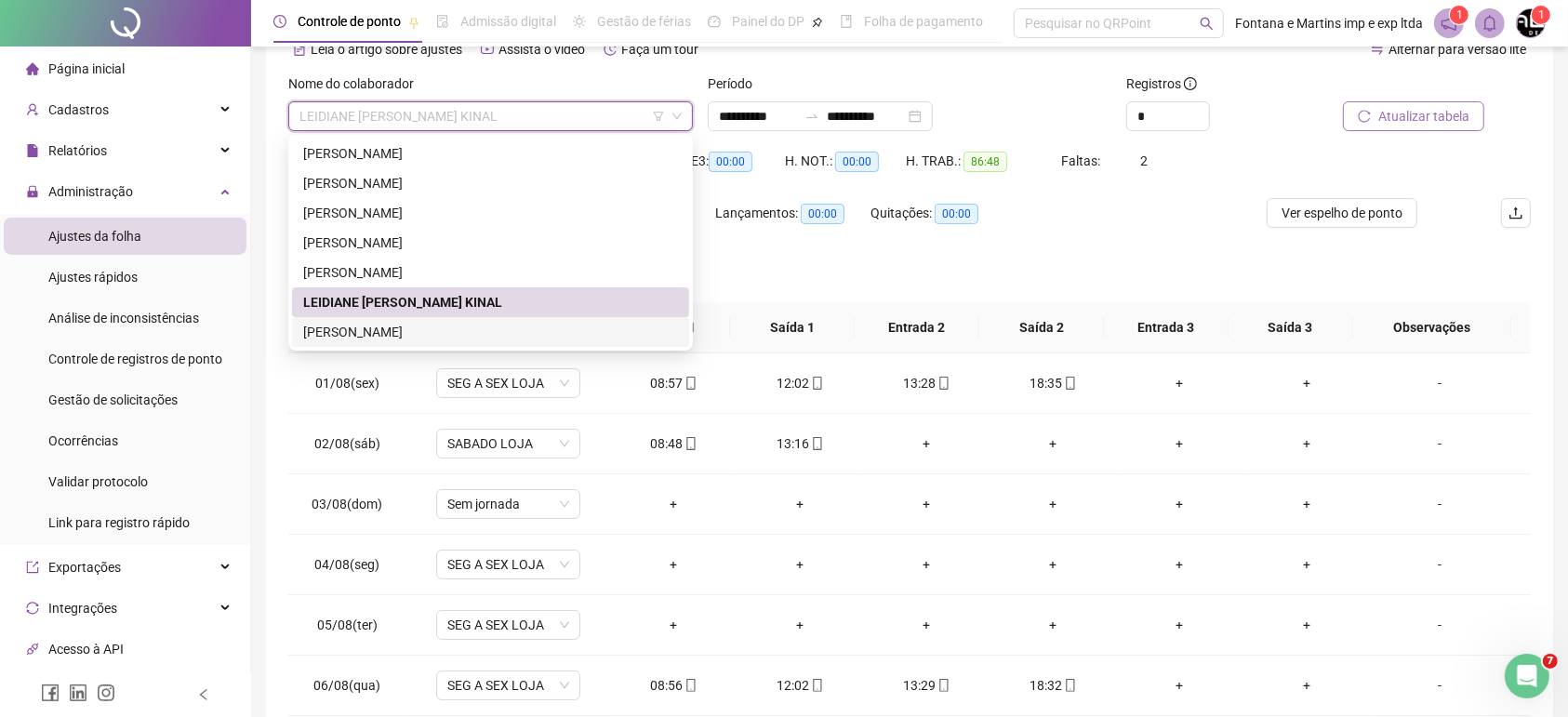
click at [378, 334] on div "[PERSON_NAME]" at bounding box center [491, 332] width 375 height 21
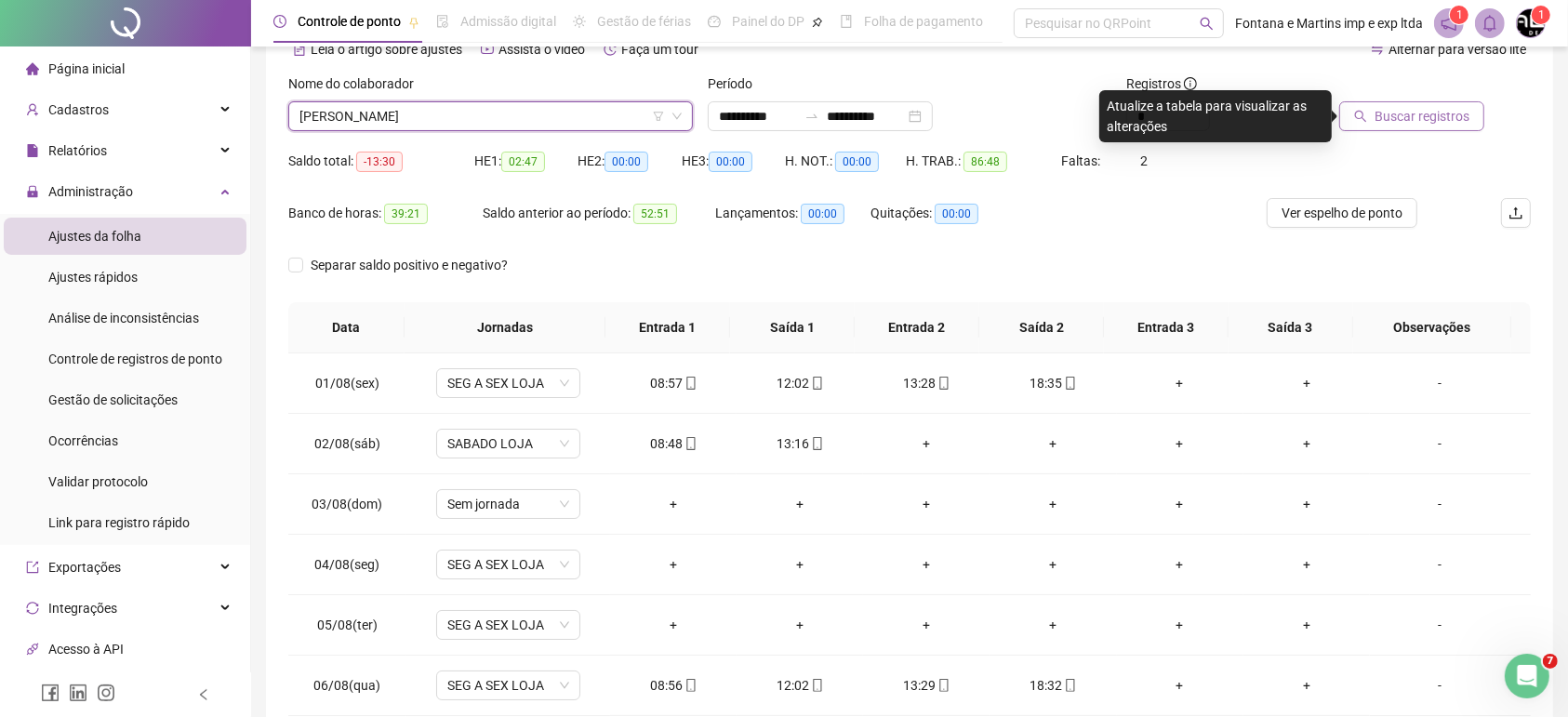
click at [1400, 117] on span "Buscar registros" at bounding box center [1422, 117] width 95 height 21
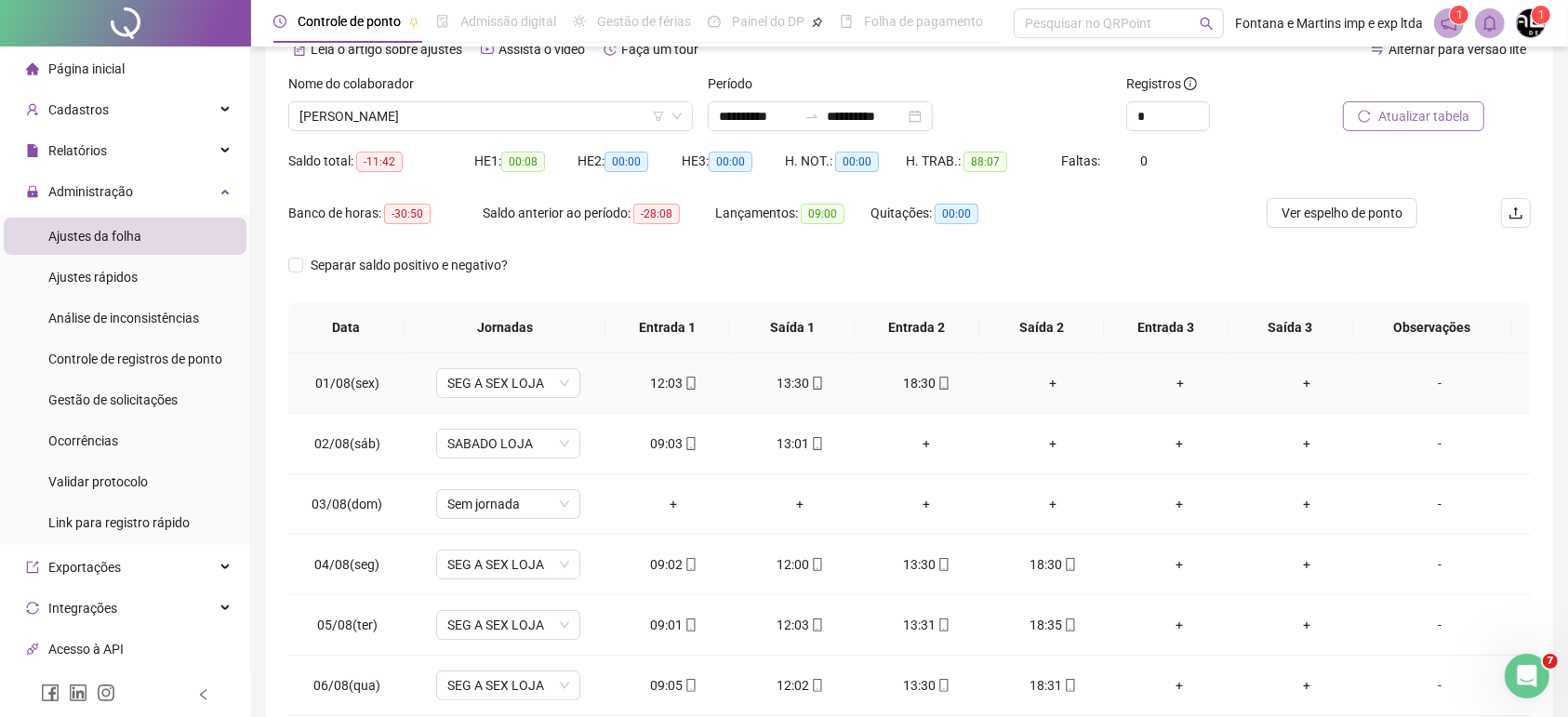
click at [1046, 386] on div "+" at bounding box center [1053, 383] width 97 height 21
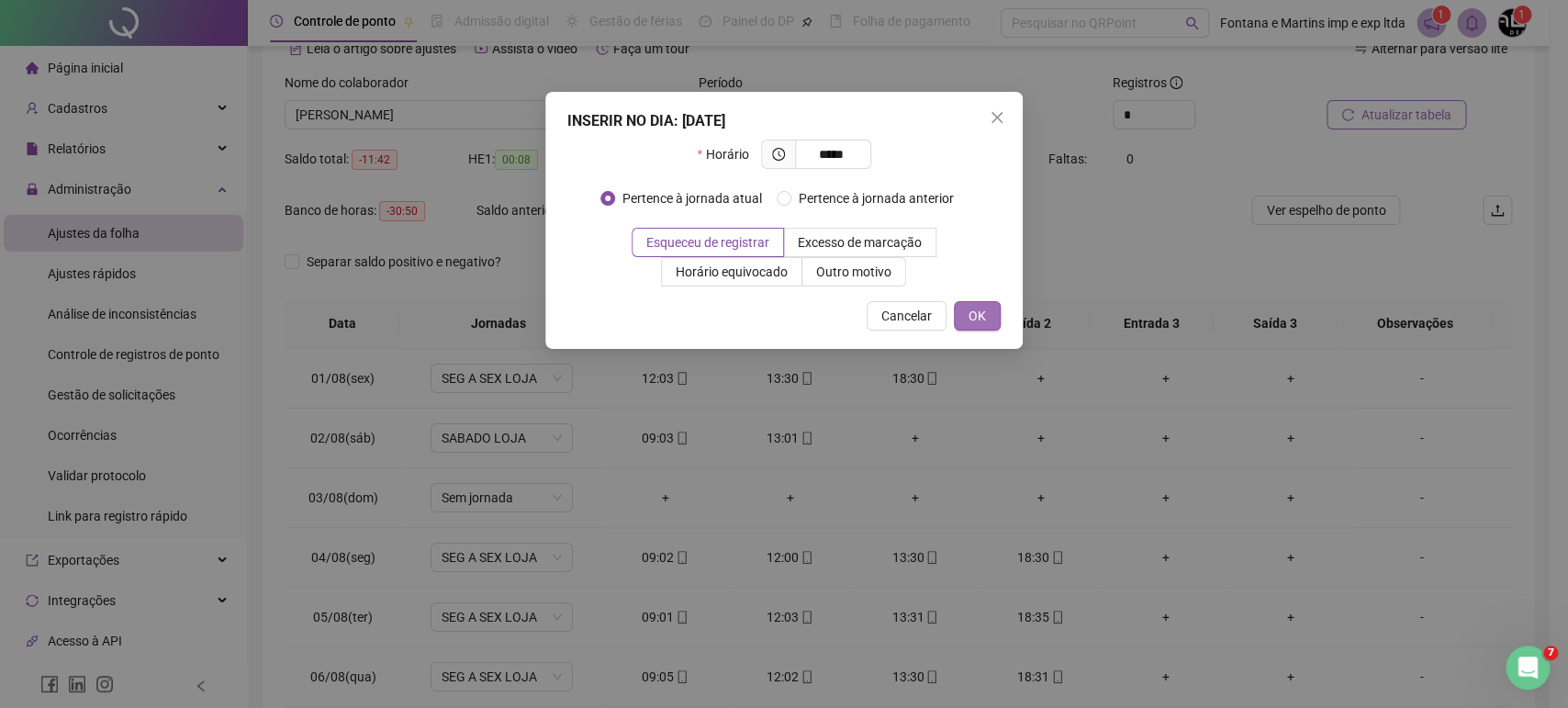
type input "*****"
click at [986, 321] on button "OK" at bounding box center [977, 316] width 47 height 29
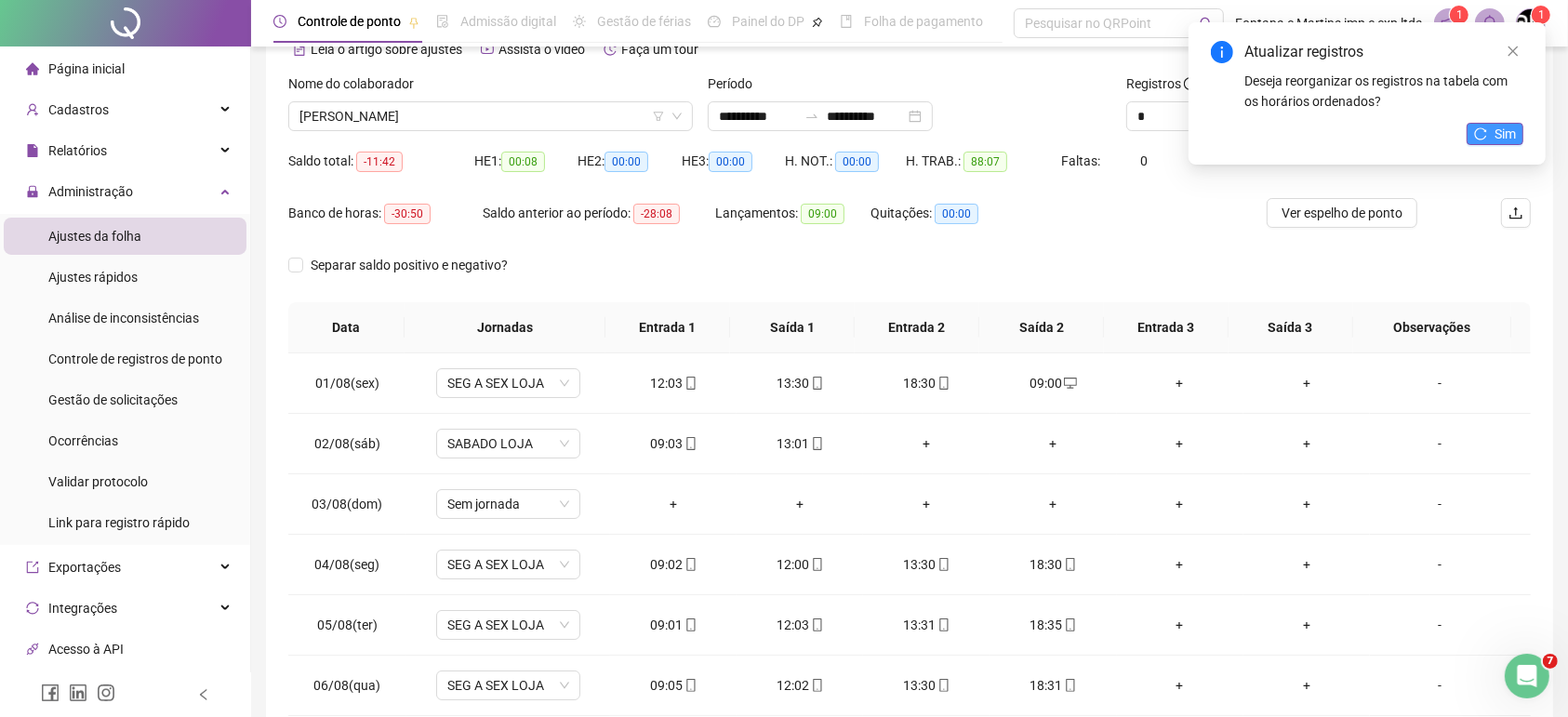
click at [1498, 138] on span "Sim" at bounding box center [1505, 134] width 21 height 21
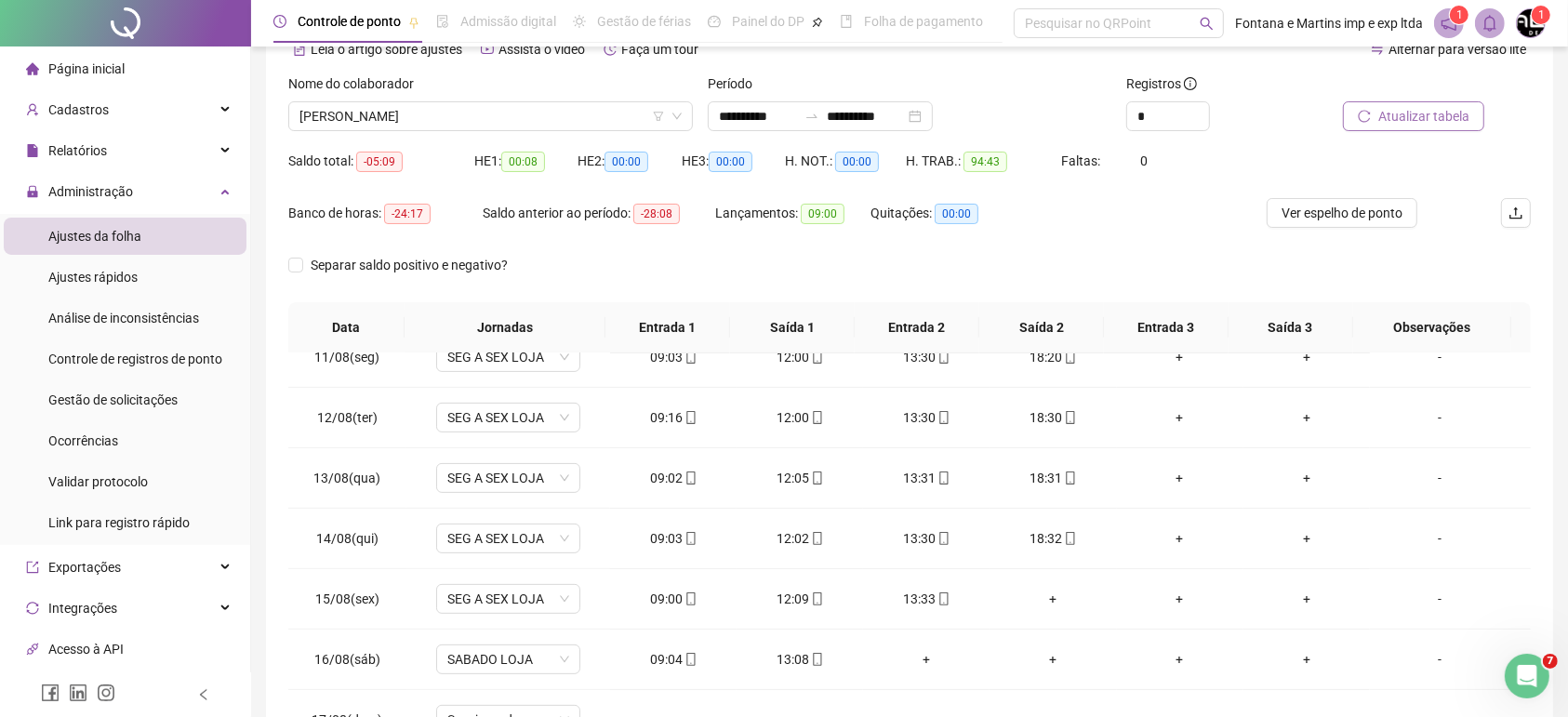
scroll to position [634, 0]
click at [1043, 593] on div "+" at bounding box center [1053, 599] width 97 height 21
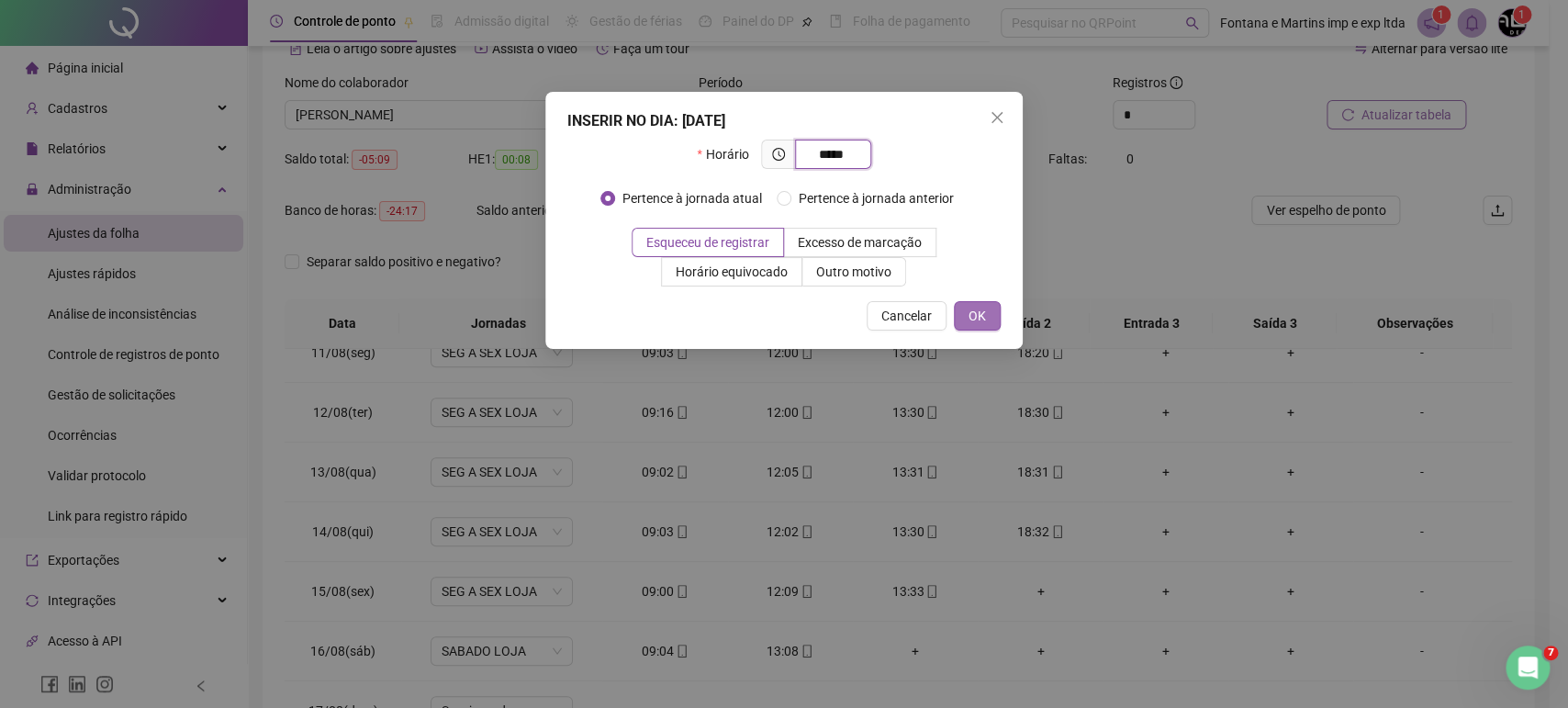
type input "*****"
click at [981, 317] on span "OK" at bounding box center [977, 316] width 17 height 20
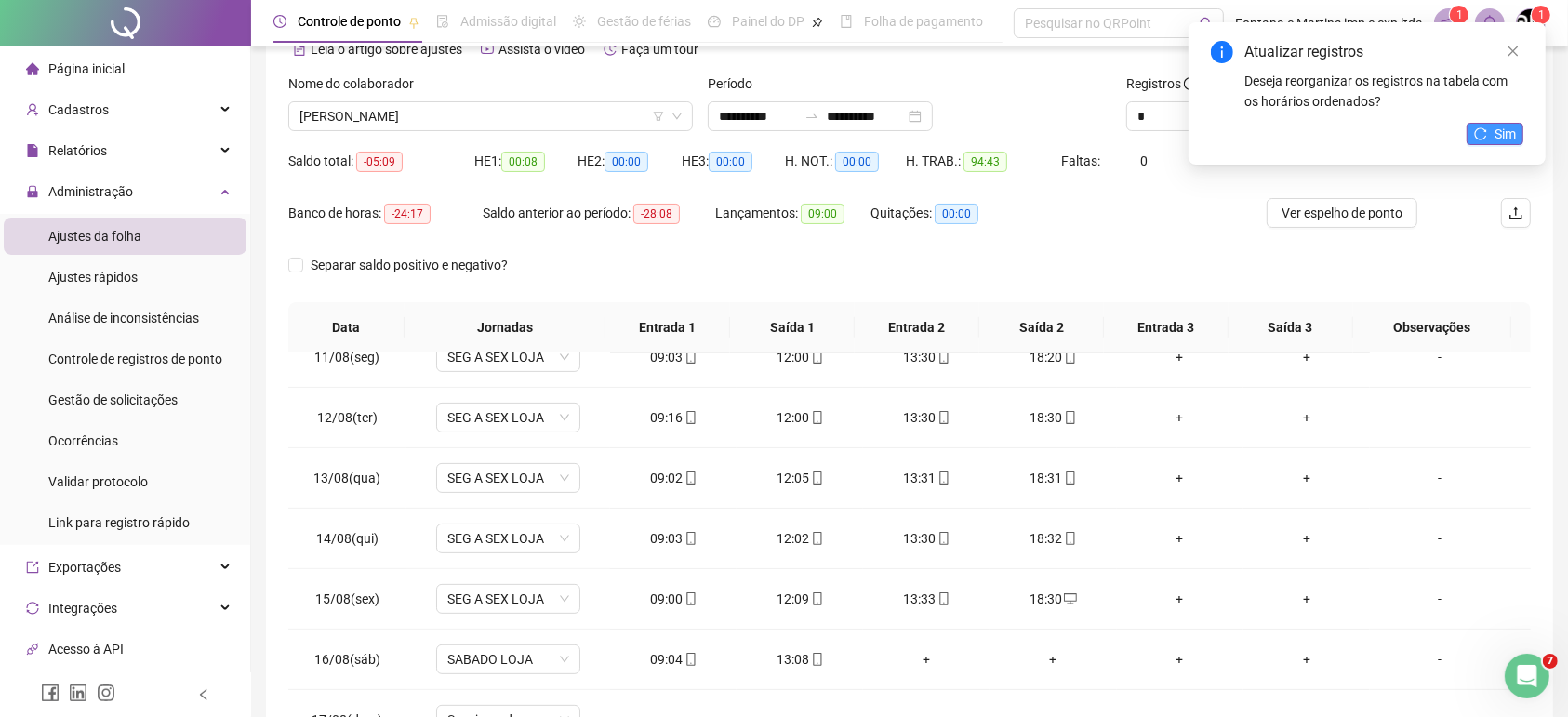
click at [1484, 138] on icon "reload" at bounding box center [1480, 133] width 12 height 12
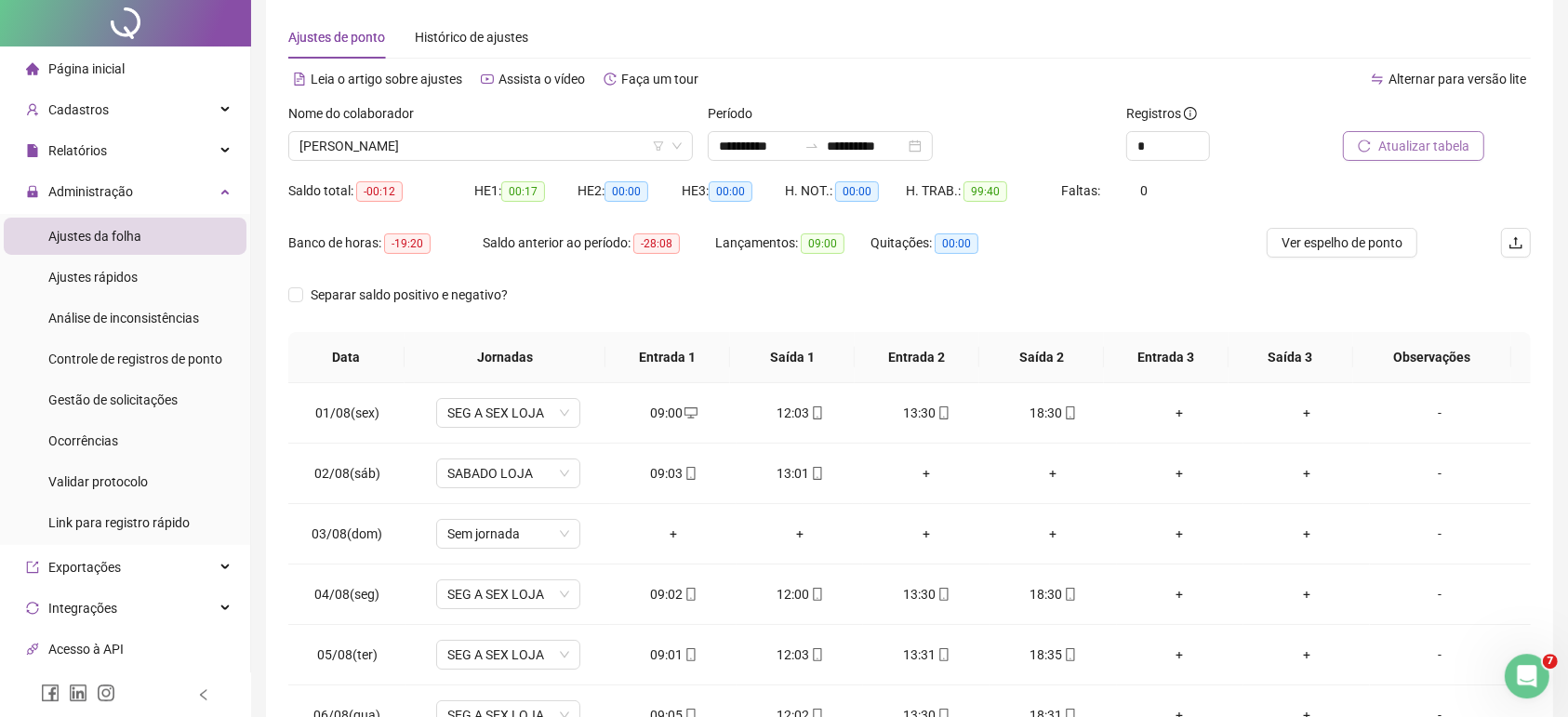
scroll to position [0, 0]
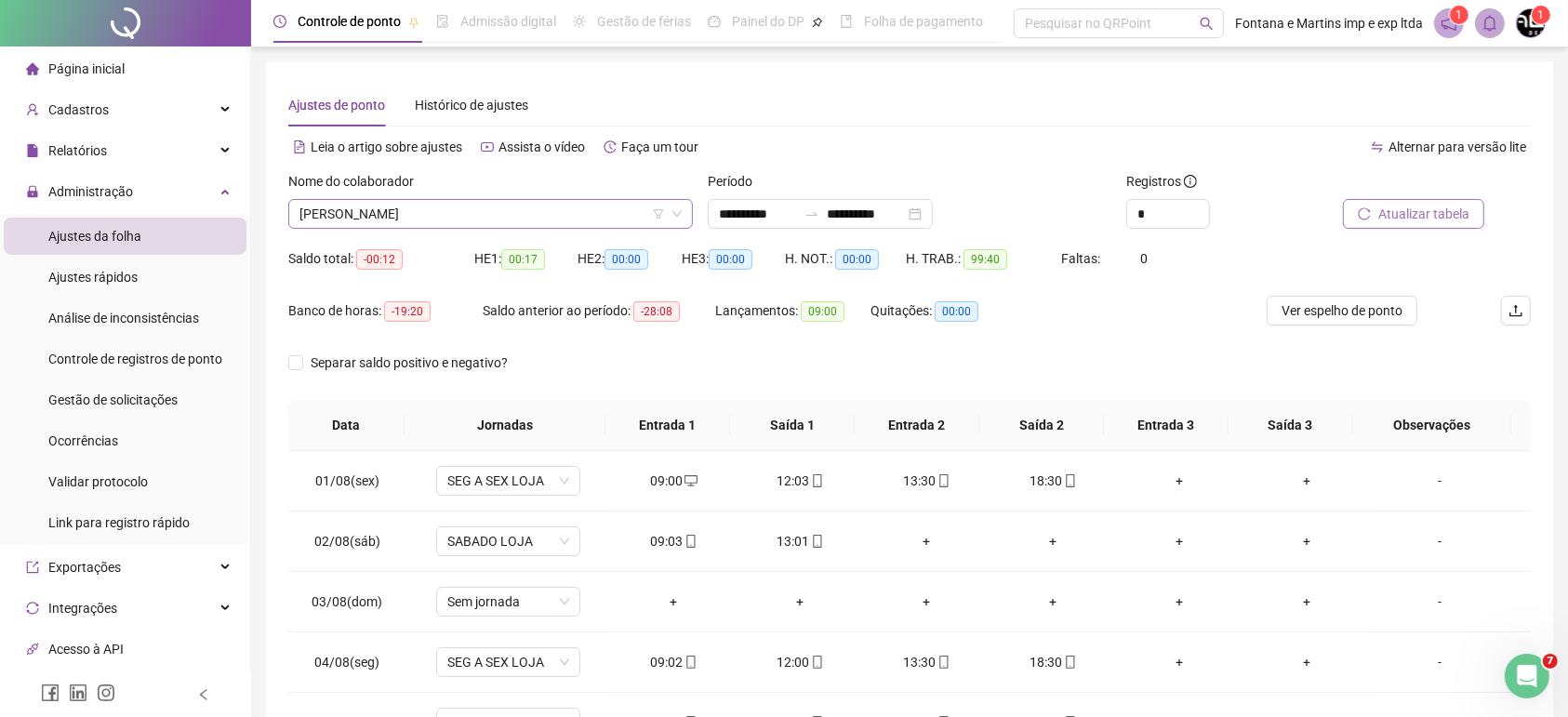
click at [600, 222] on span "[PERSON_NAME]" at bounding box center [491, 214] width 382 height 28
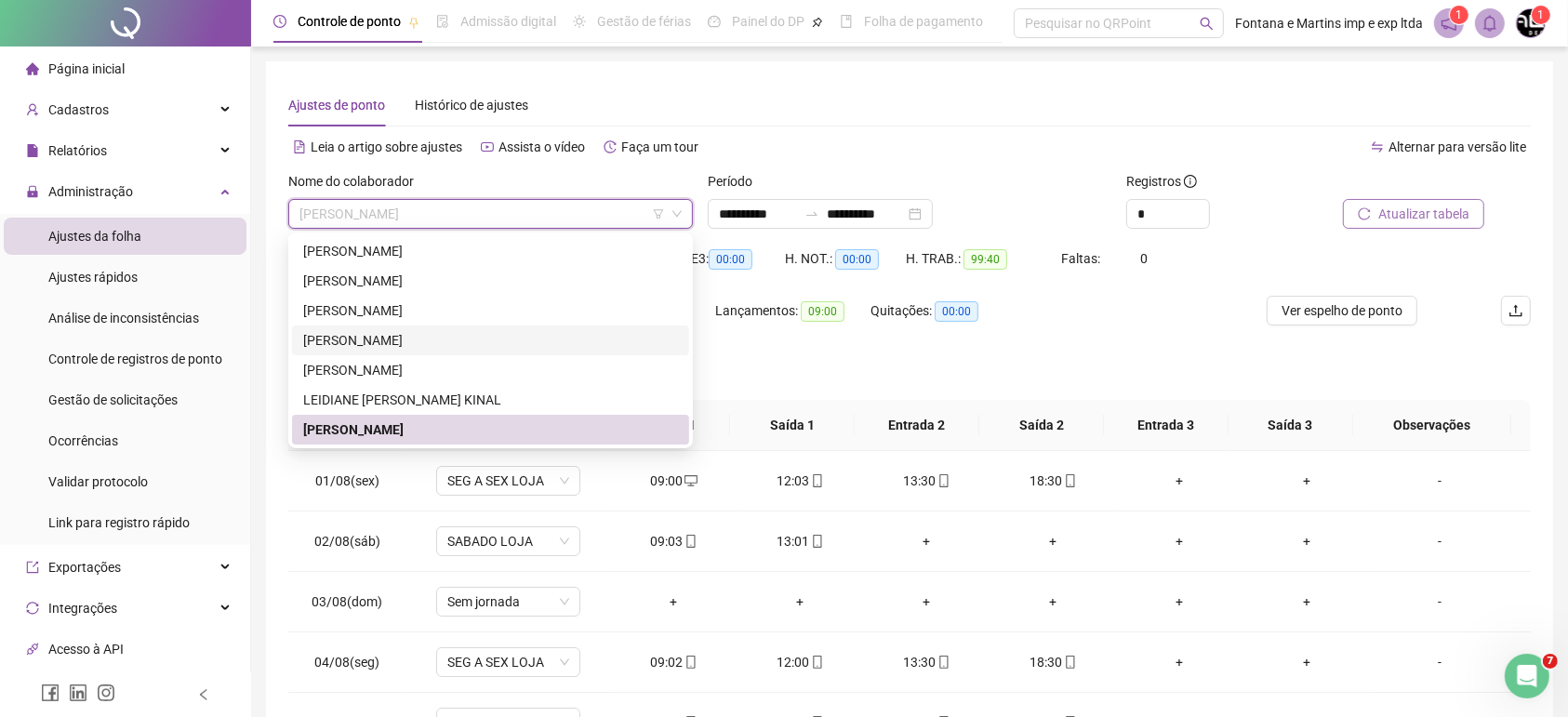
click at [487, 336] on div "[PERSON_NAME]" at bounding box center [491, 340] width 375 height 21
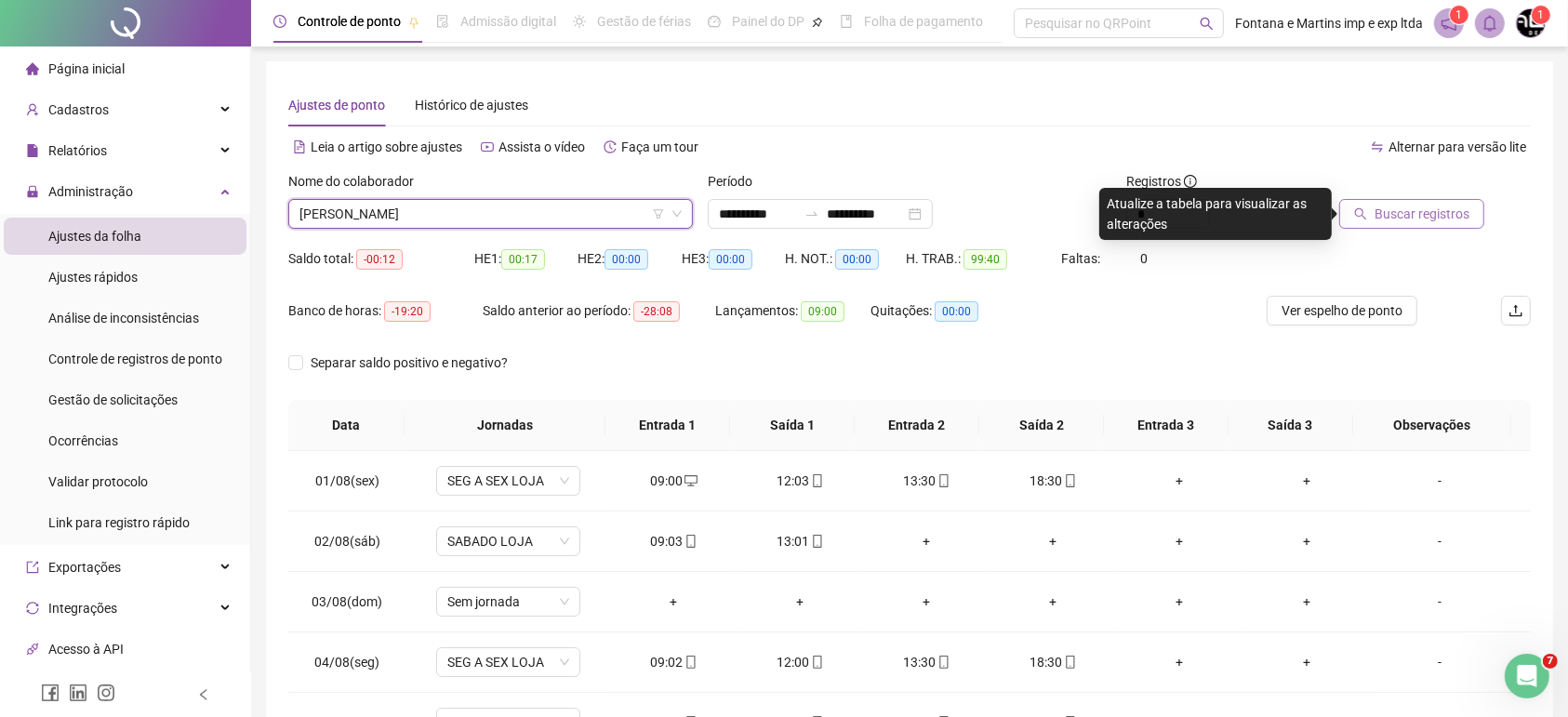
click at [1437, 212] on span "Buscar registros" at bounding box center [1422, 214] width 95 height 21
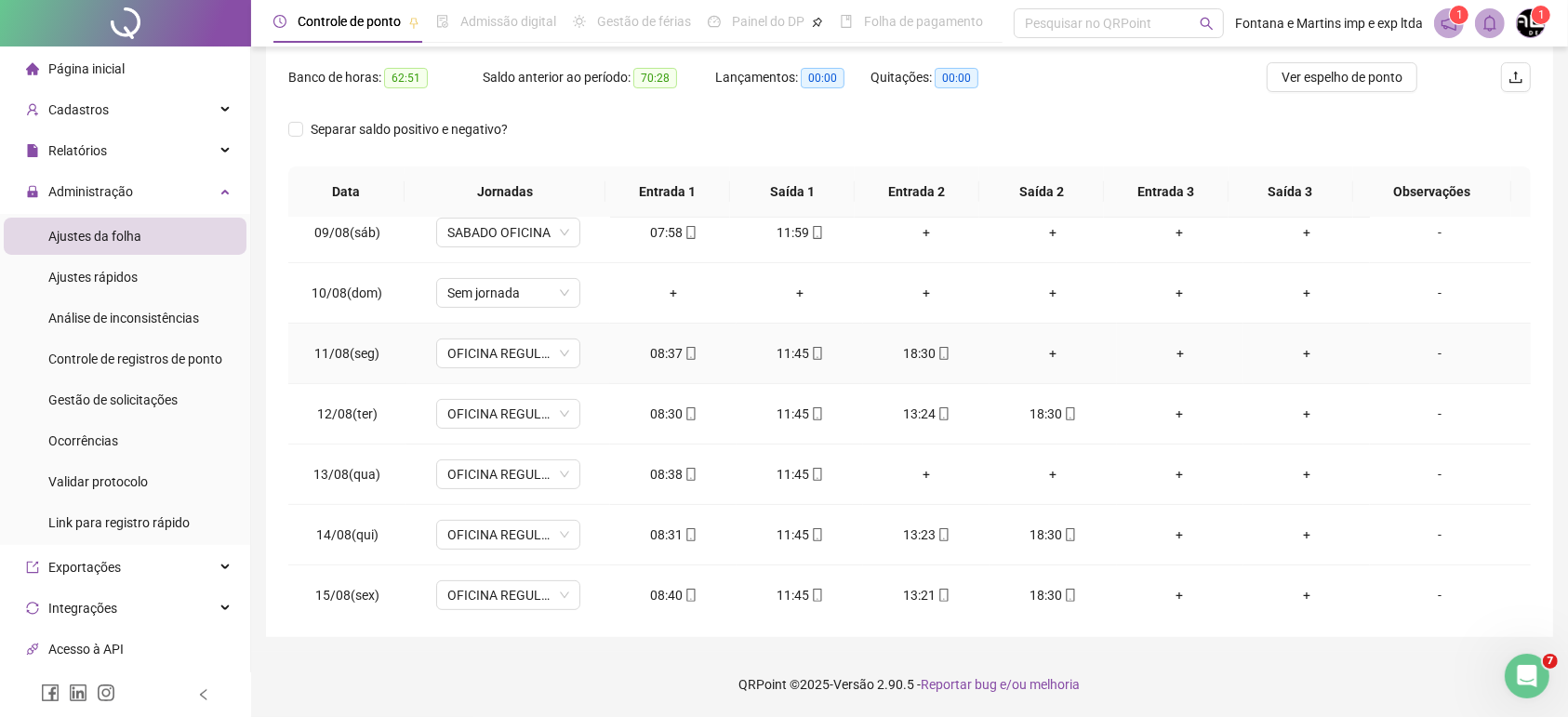
scroll to position [522, 0]
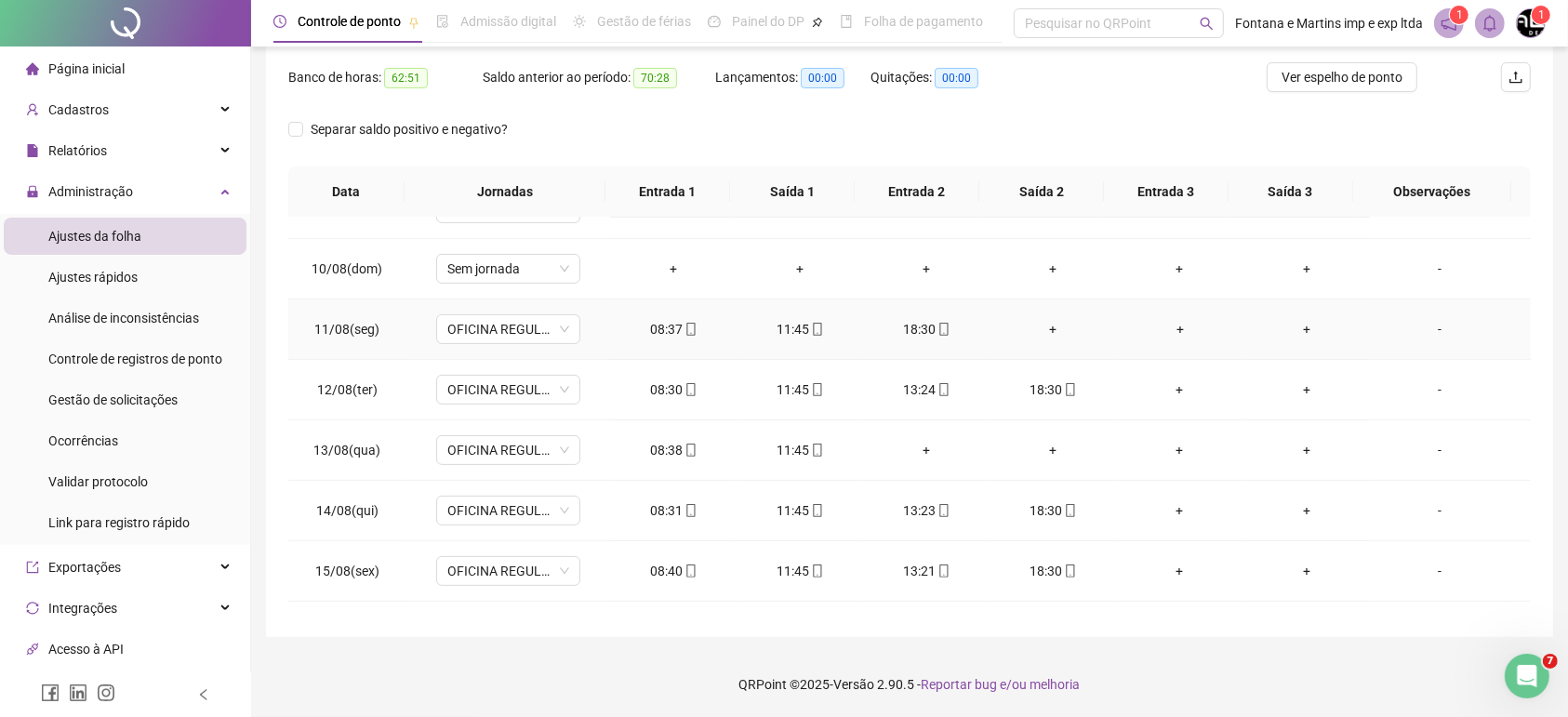
click at [1041, 330] on div "+" at bounding box center [1053, 329] width 97 height 21
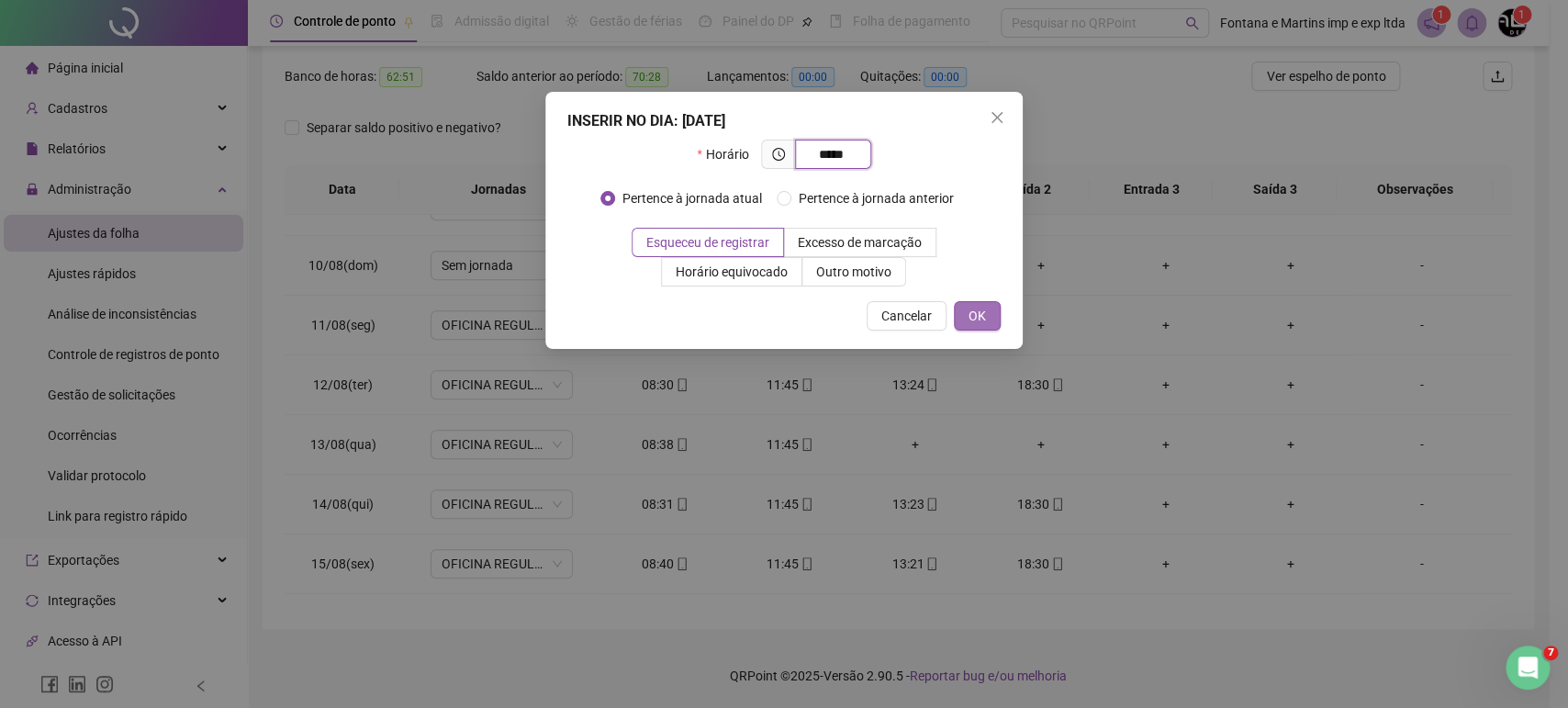
type input "*****"
click at [987, 319] on button "OK" at bounding box center [977, 316] width 47 height 29
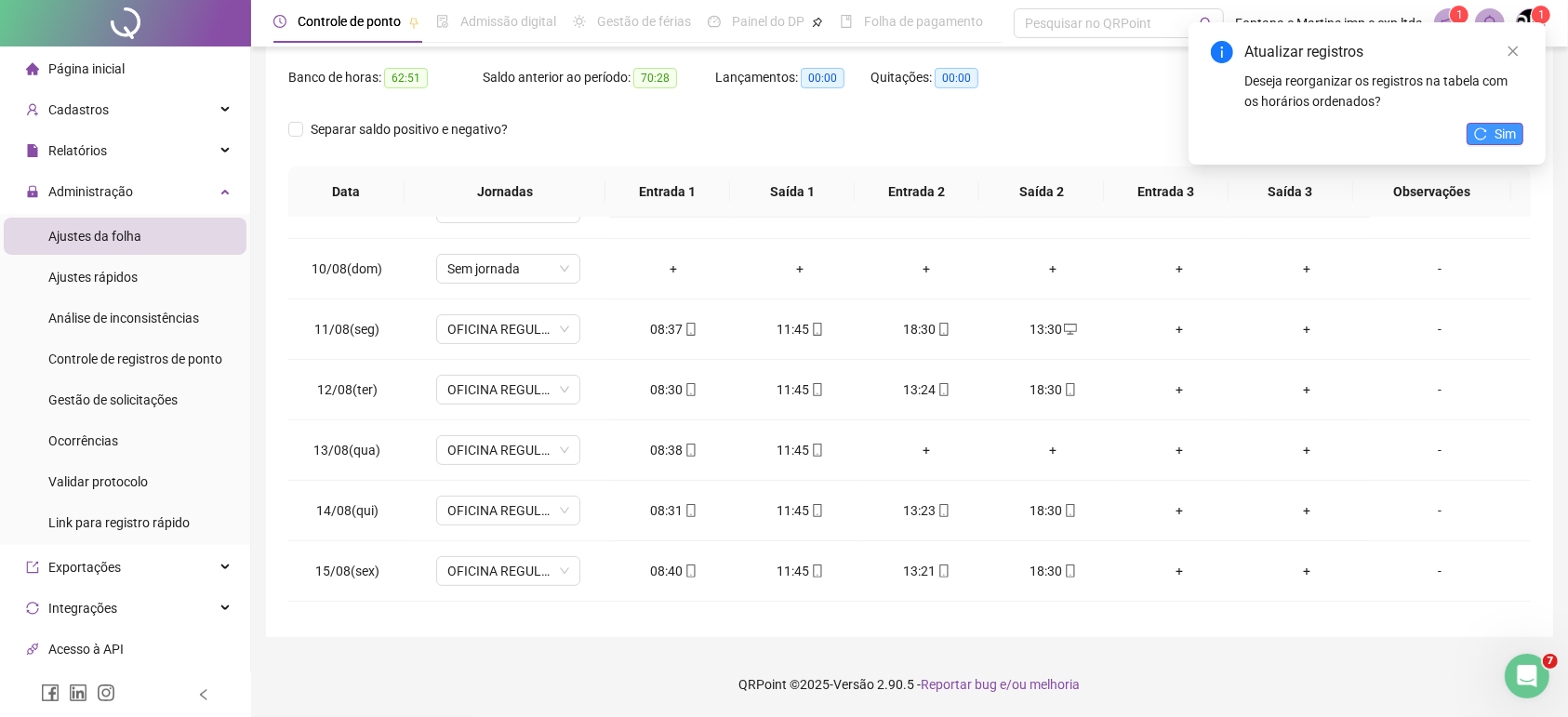
click at [1478, 129] on icon "reload" at bounding box center [1480, 133] width 12 height 12
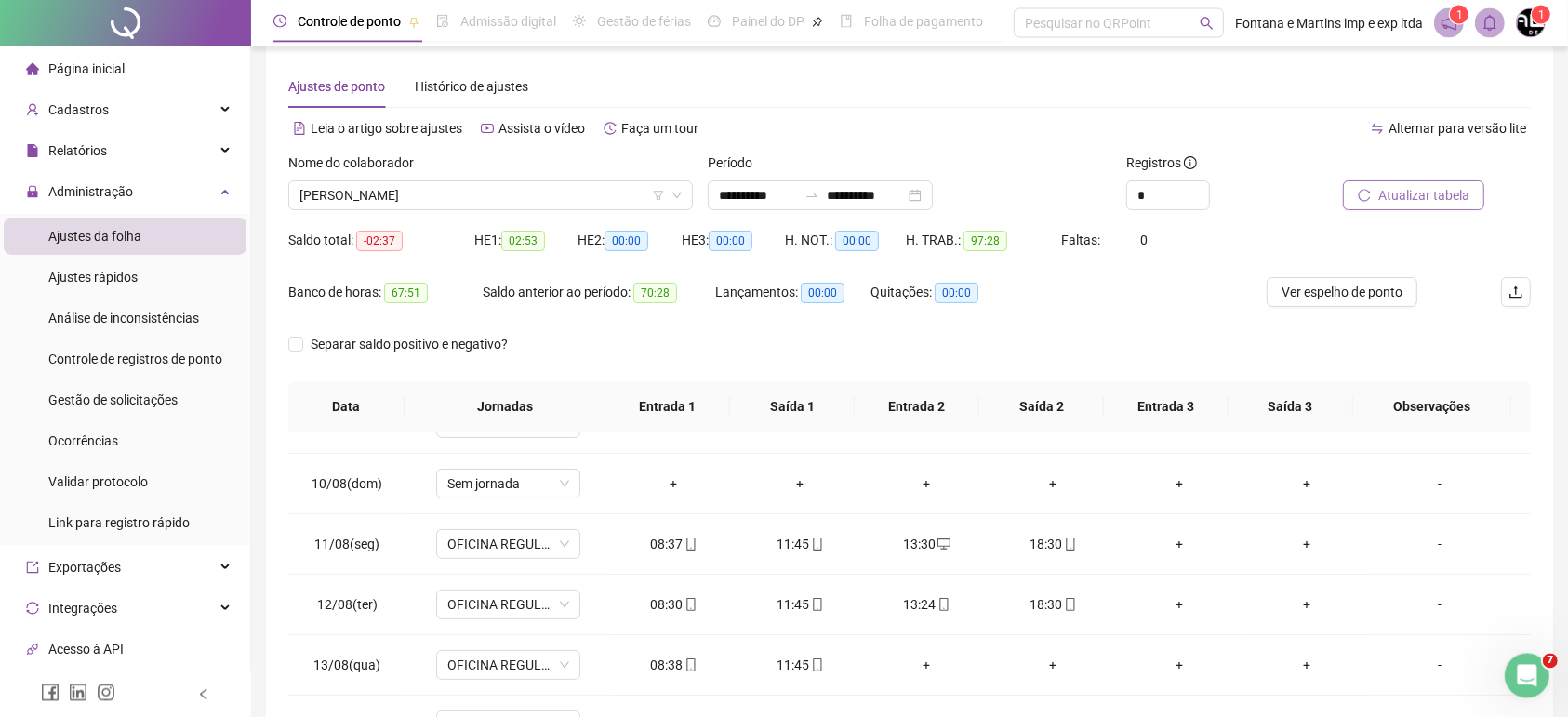
scroll to position [0, 0]
